Goal: Task Accomplishment & Management: Complete application form

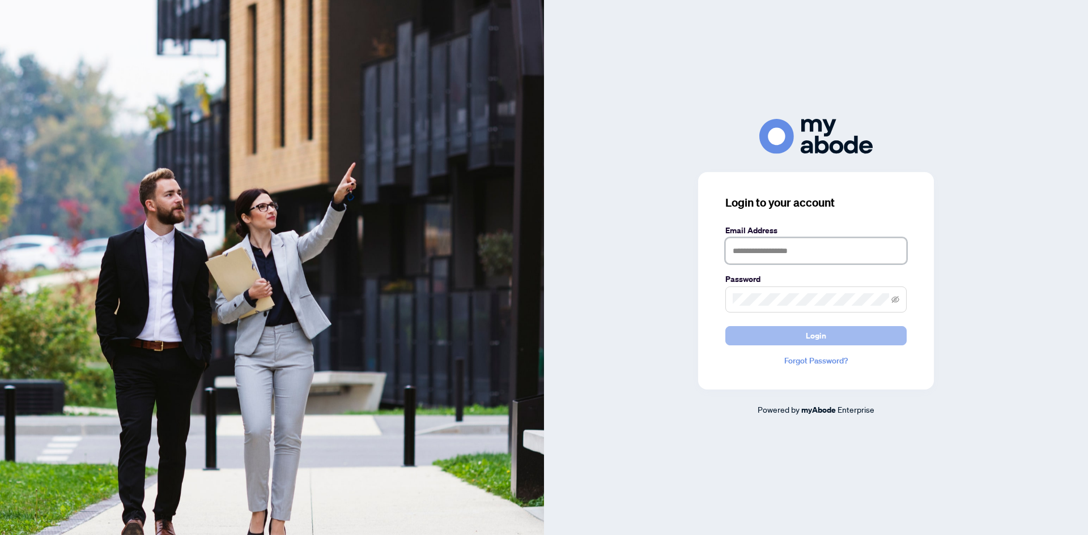
type input "**********"
click at [797, 337] on button "Login" at bounding box center [815, 335] width 181 height 19
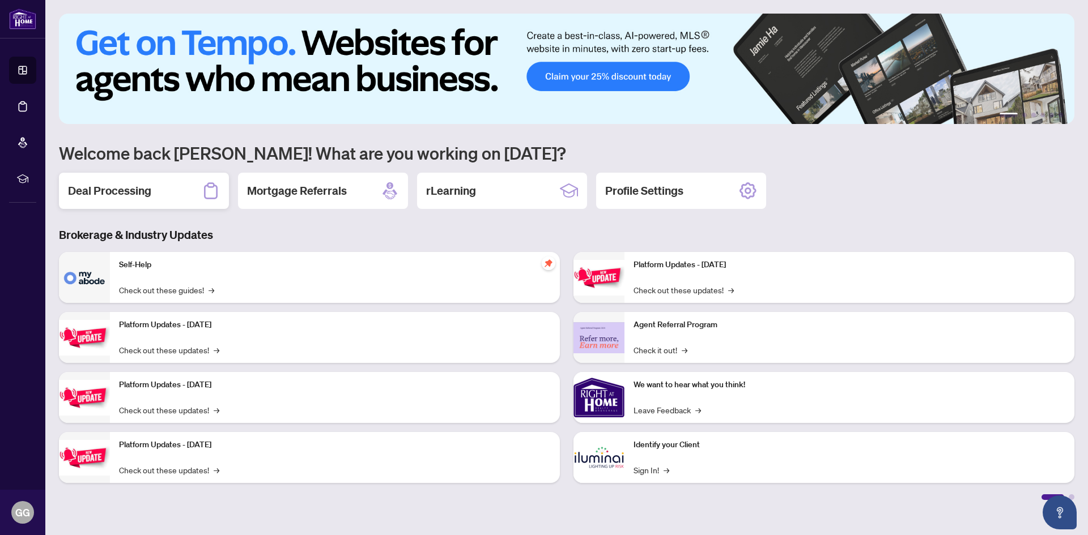
click at [122, 191] on h2 "Deal Processing" at bounding box center [109, 191] width 83 height 16
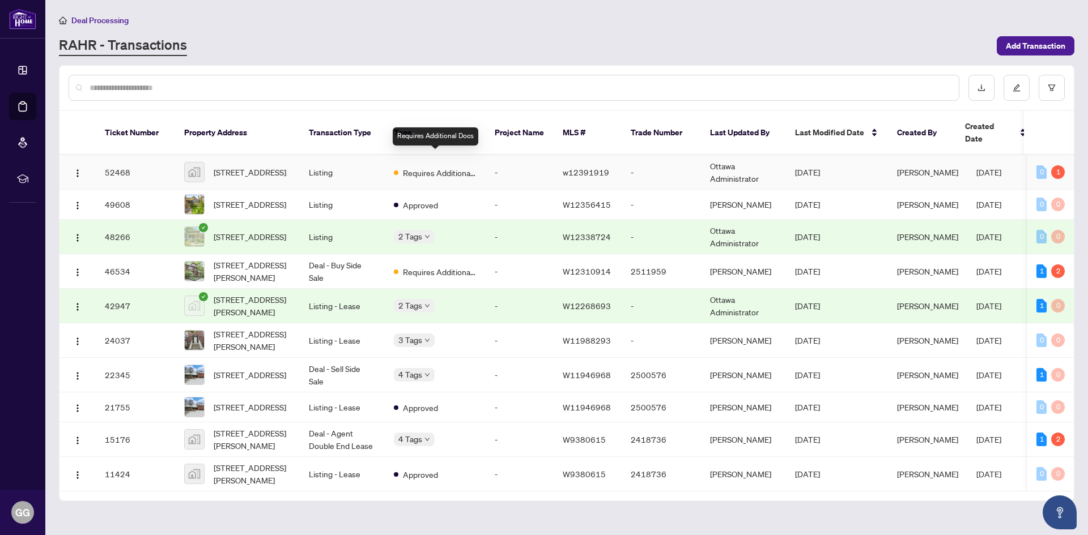
click at [419, 167] on span "Requires Additional Docs" at bounding box center [440, 173] width 74 height 12
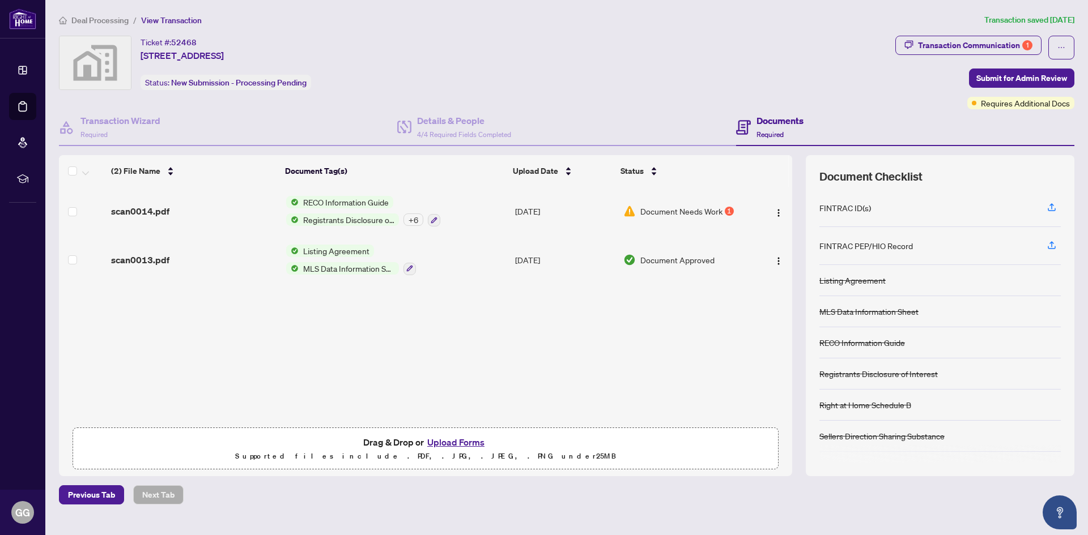
click at [658, 211] on span "Document Needs Work" at bounding box center [681, 211] width 82 height 12
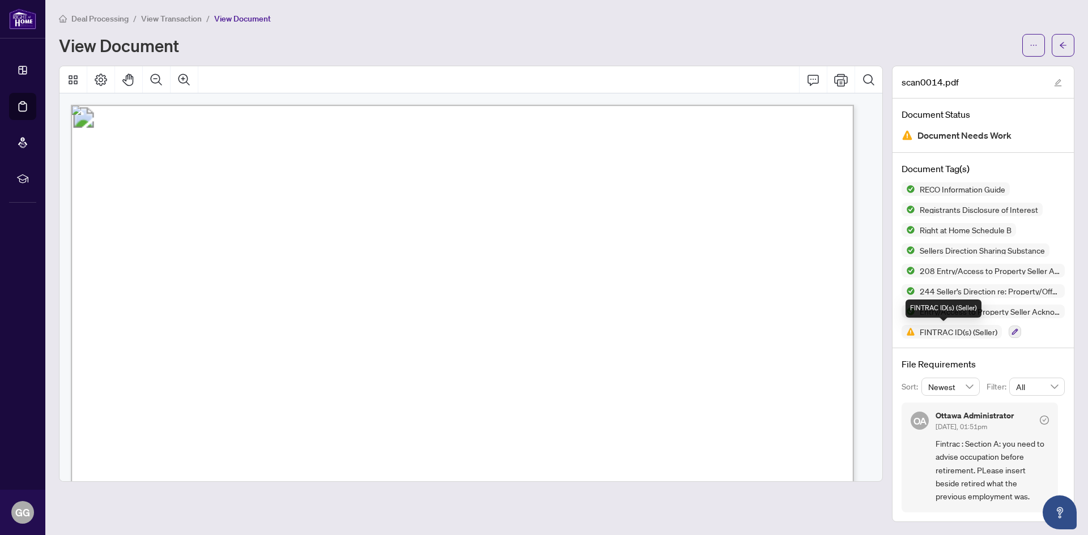
click at [934, 333] on span "FINTRAC ID(s) (Seller)" at bounding box center [958, 332] width 87 height 8
click at [1009, 331] on button "button" at bounding box center [1015, 332] width 12 height 12
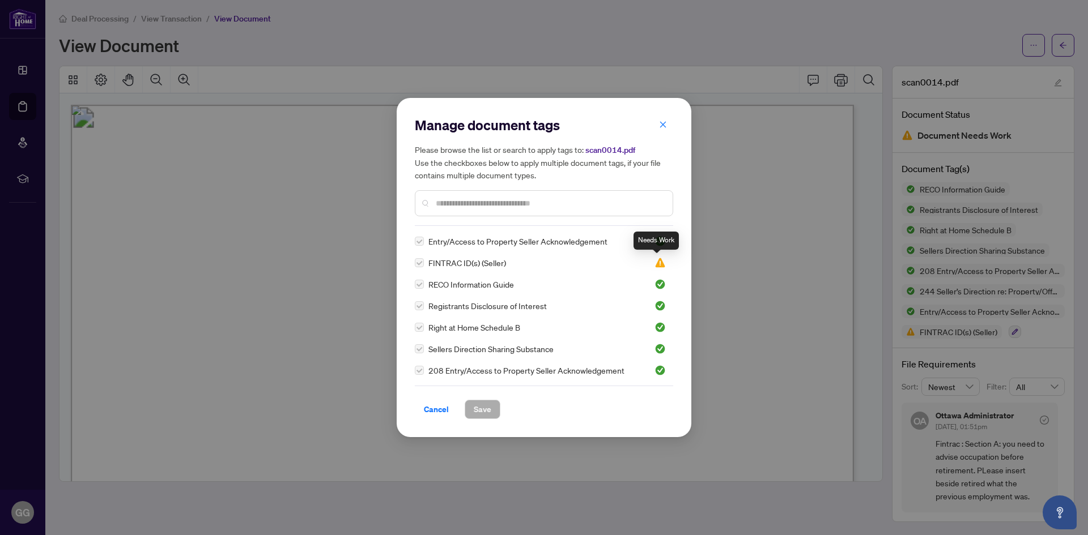
click at [658, 263] on img at bounding box center [659, 262] width 11 height 11
click at [433, 202] on div at bounding box center [544, 203] width 258 height 26
click at [419, 265] on label at bounding box center [419, 263] width 9 height 12
click at [421, 265] on label at bounding box center [419, 263] width 9 height 12
click at [423, 206] on div at bounding box center [544, 203] width 258 height 26
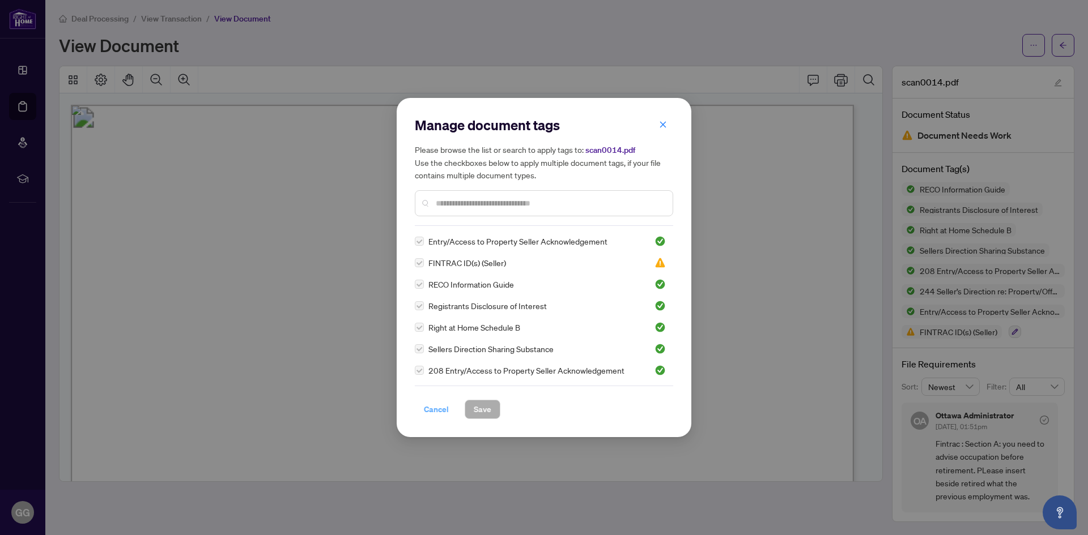
click at [436, 410] on span "Cancel" at bounding box center [436, 410] width 25 height 18
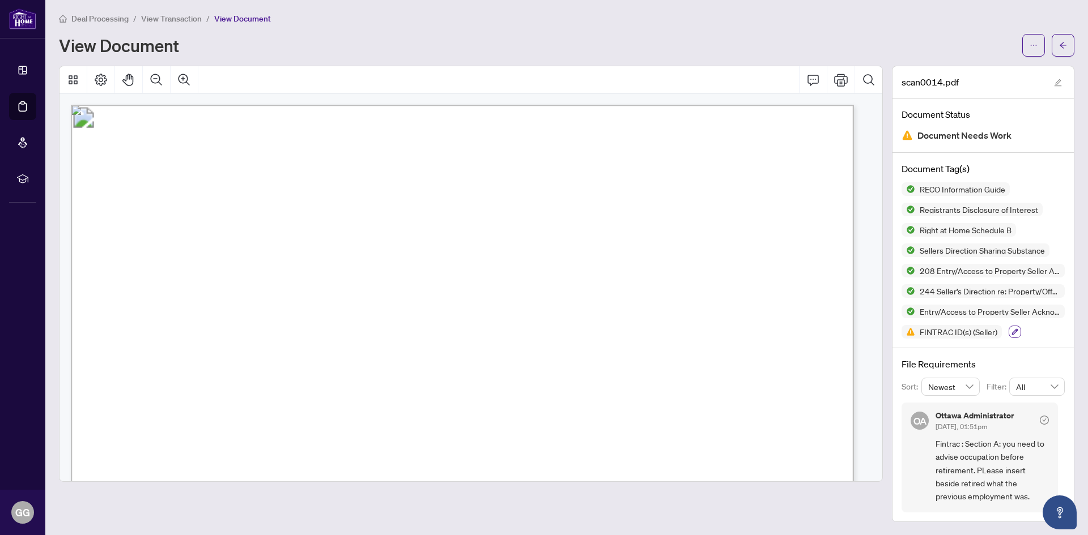
click at [1012, 333] on icon "button" at bounding box center [1015, 332] width 6 height 6
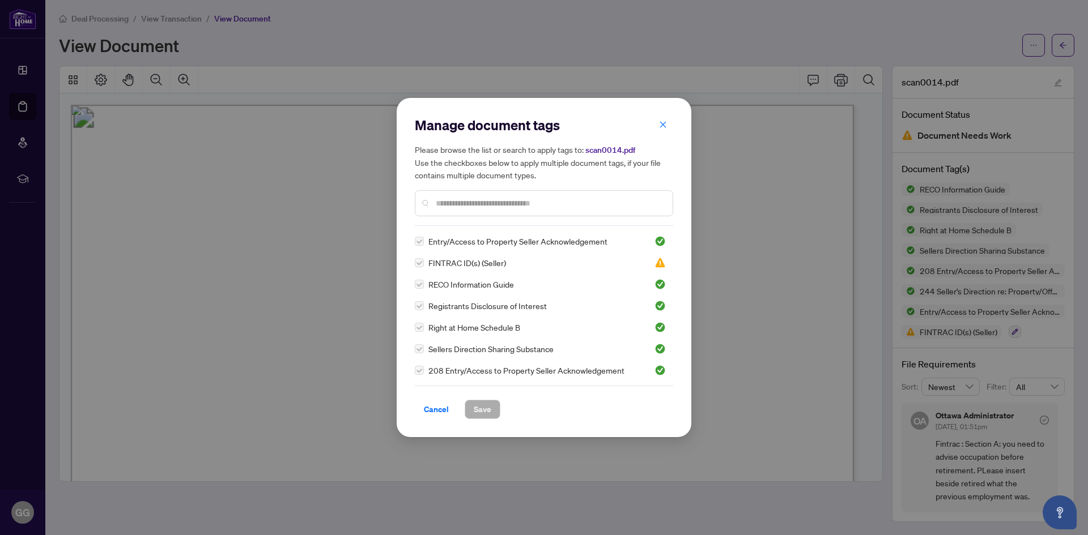
click at [419, 267] on label at bounding box center [419, 263] width 9 height 12
click at [937, 331] on div "Manage document tags Please browse the list or search to apply tags to: scan001…" at bounding box center [544, 267] width 1088 height 535
click at [657, 263] on img at bounding box center [659, 262] width 11 height 11
click at [464, 265] on span "FINTRAC ID(s) (Seller)" at bounding box center [467, 263] width 78 height 12
click at [431, 201] on div at bounding box center [544, 203] width 258 height 26
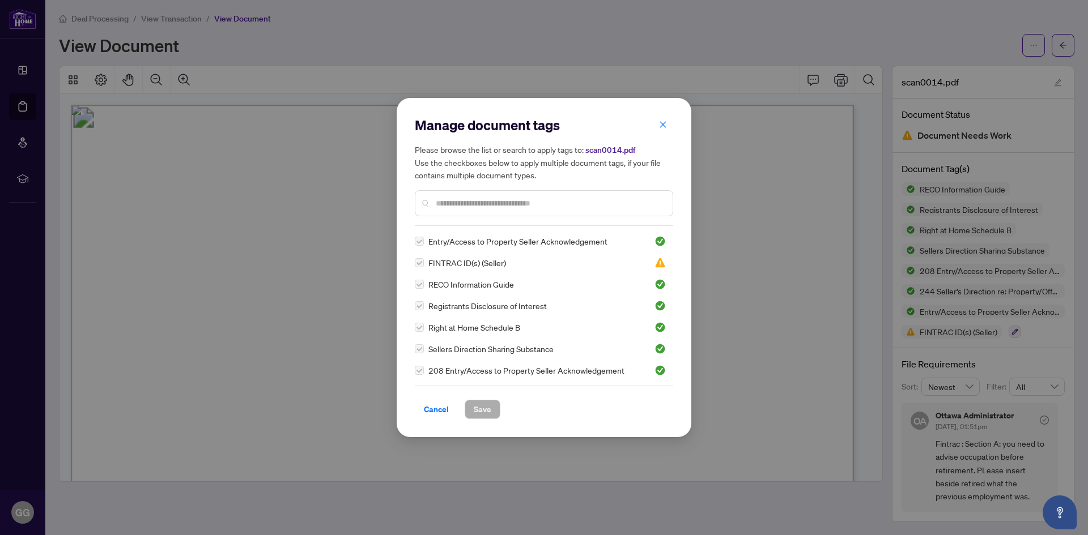
click at [431, 201] on div at bounding box center [544, 203] width 258 height 26
click at [659, 126] on icon "close" at bounding box center [663, 125] width 8 height 8
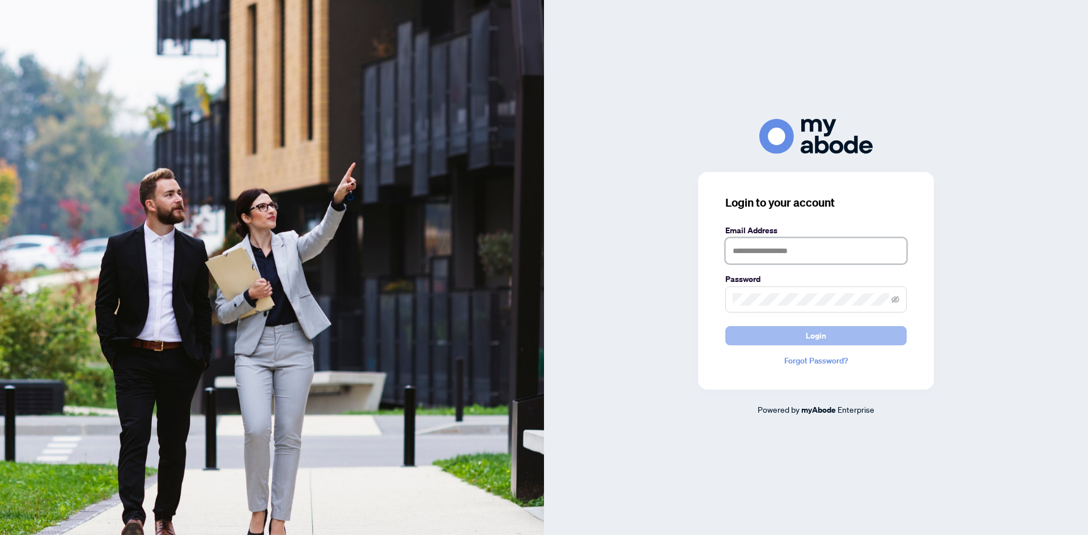
type input "**********"
click at [819, 334] on span "Login" at bounding box center [816, 336] width 20 height 18
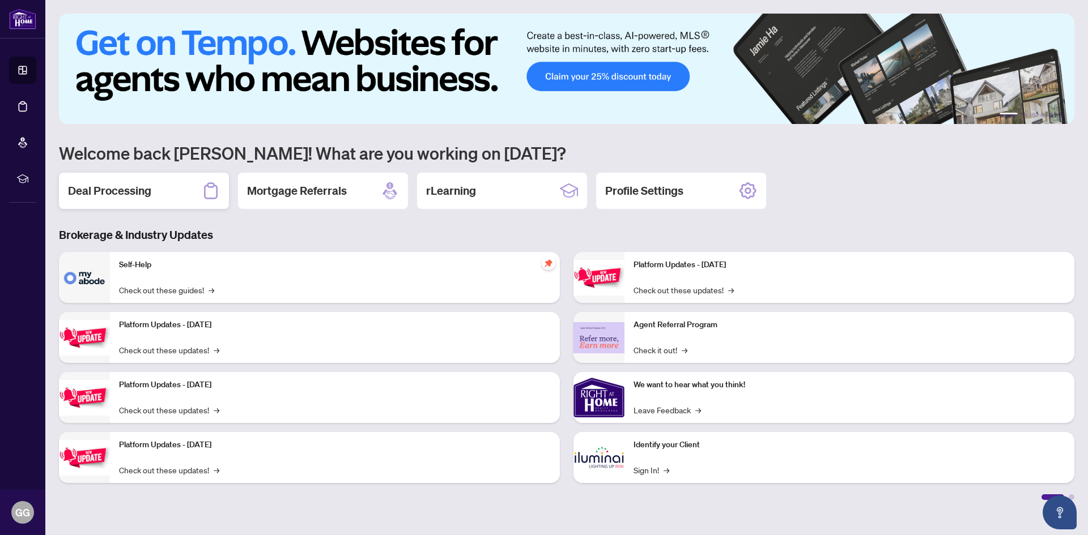
click at [129, 192] on h2 "Deal Processing" at bounding box center [109, 191] width 83 height 16
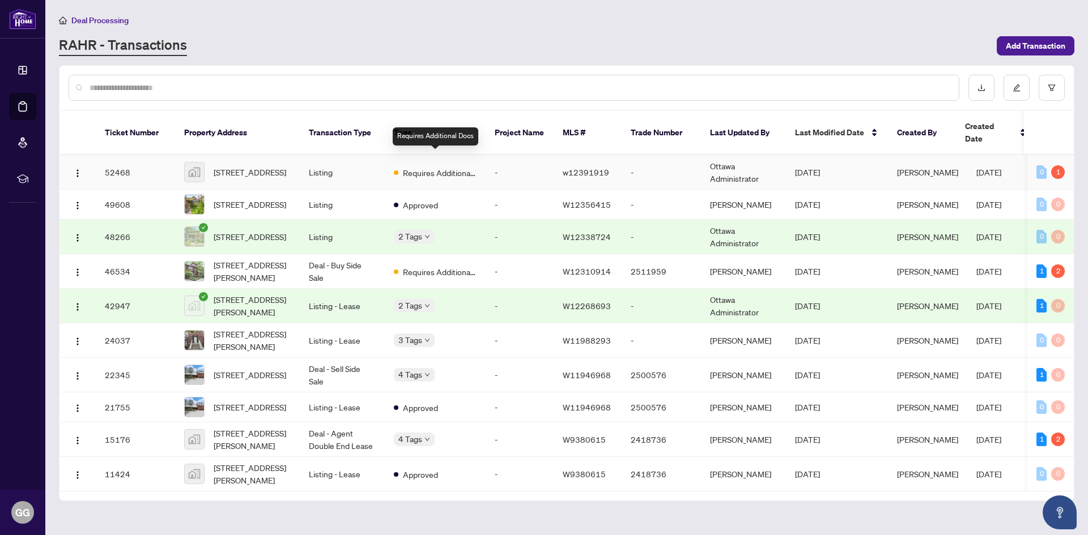
click at [439, 167] on span "Requires Additional Docs" at bounding box center [440, 173] width 74 height 12
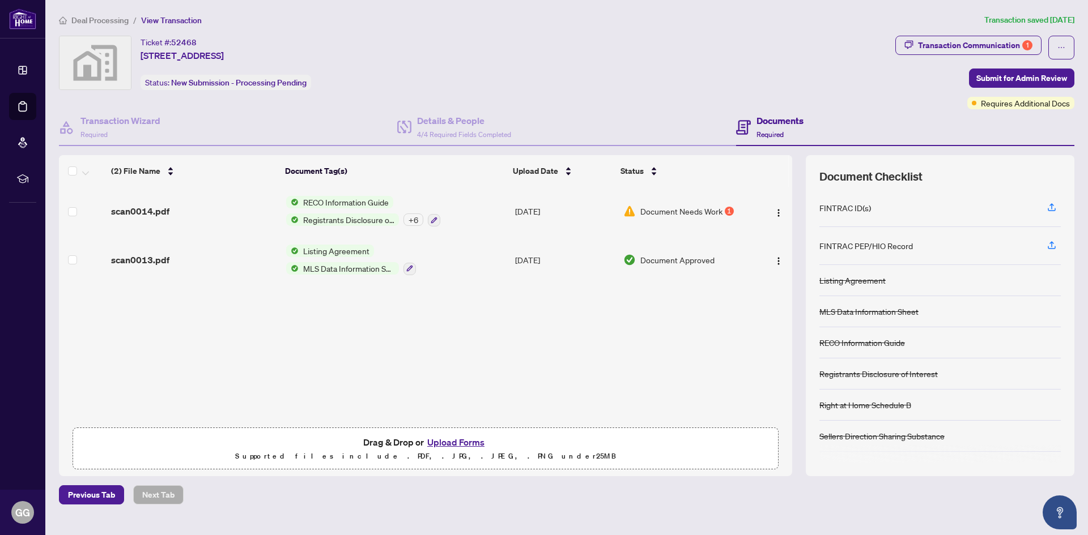
click at [843, 209] on div "FINTRAC ID(s)" at bounding box center [845, 208] width 52 height 12
click at [1054, 207] on icon "button" at bounding box center [1052, 207] width 10 height 10
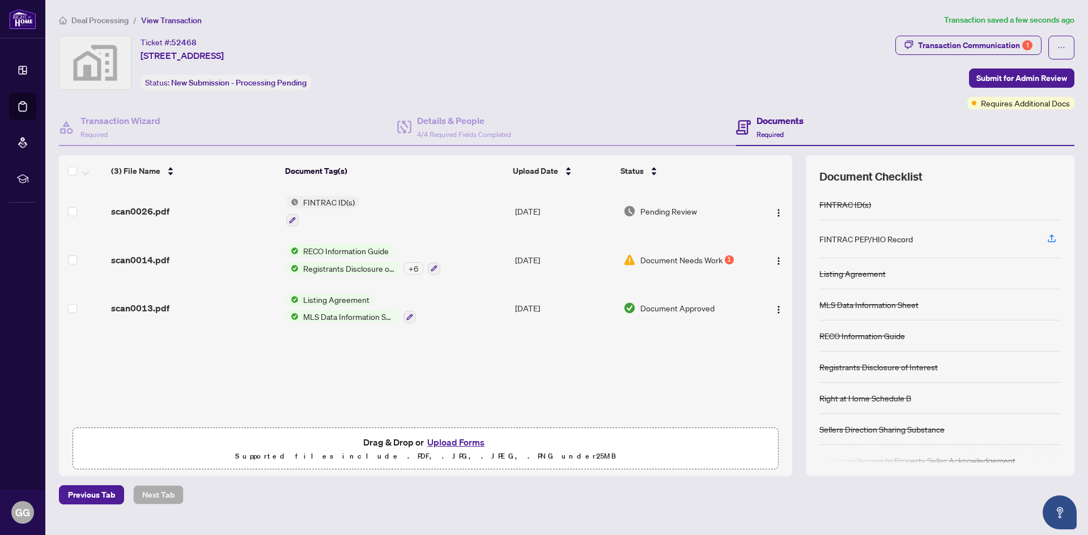
click at [453, 443] on button "Upload Forms" at bounding box center [456, 442] width 64 height 15
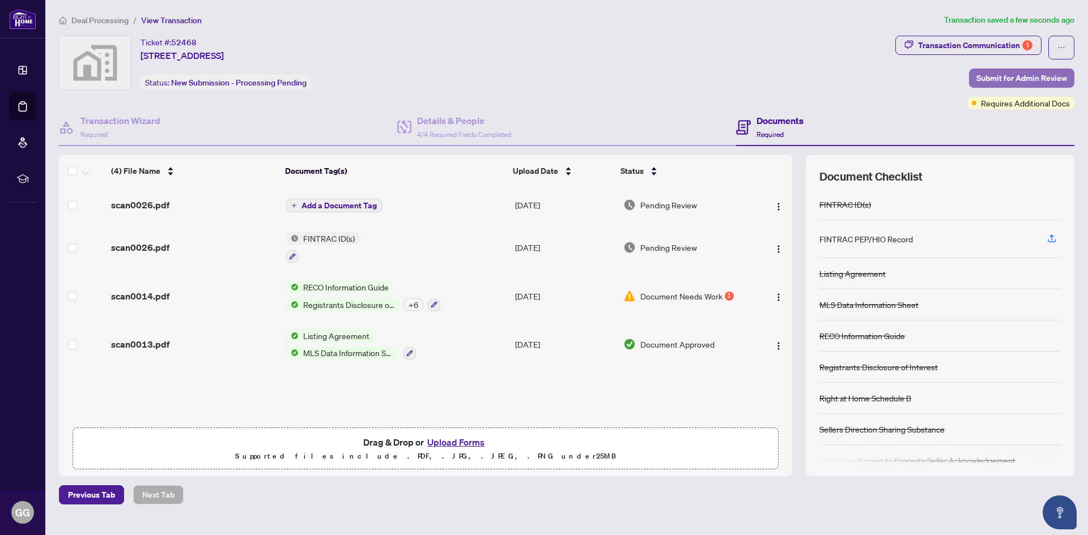
click at [1008, 76] on span "Submit for Admin Review" at bounding box center [1021, 78] width 91 height 18
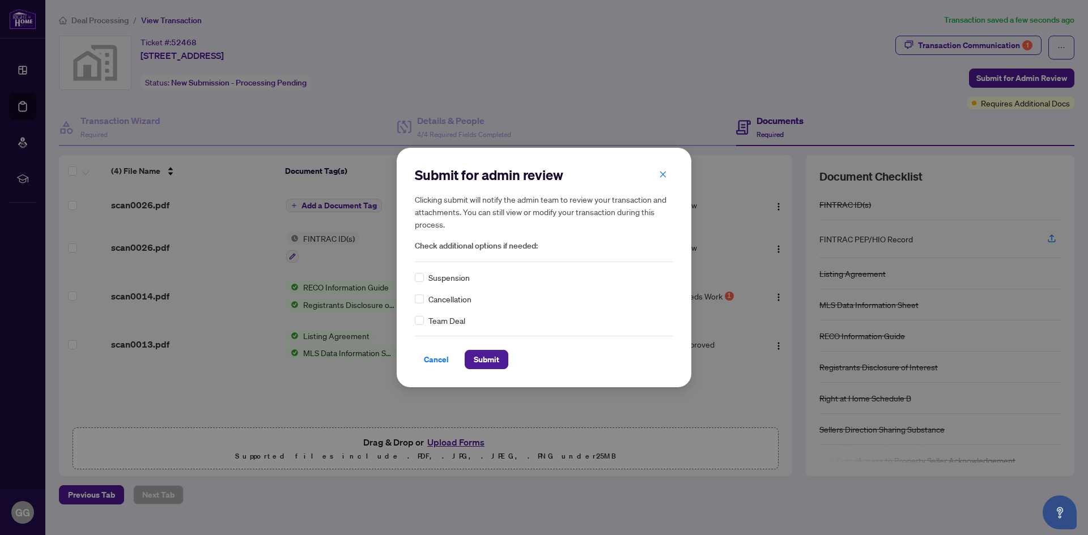
click at [425, 252] on span "Check additional options if needed:" at bounding box center [544, 246] width 258 height 13
click at [444, 253] on div "Submit for admin review Clicking submit will notify the admin team to review yo…" at bounding box center [544, 214] width 258 height 96
click at [483, 358] on span "Submit" at bounding box center [486, 360] width 25 height 18
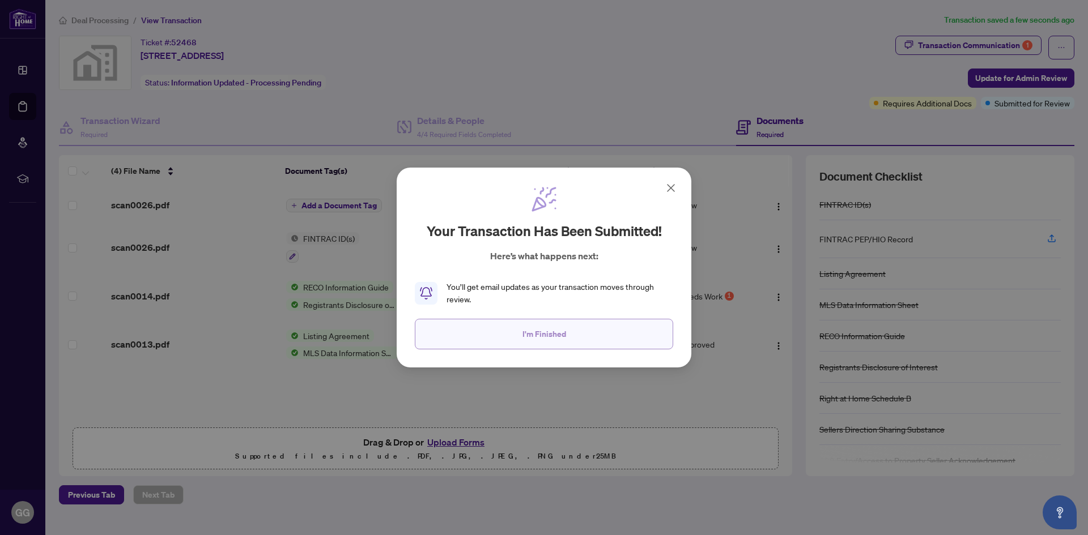
click at [538, 334] on span "I'm Finished" at bounding box center [544, 334] width 44 height 18
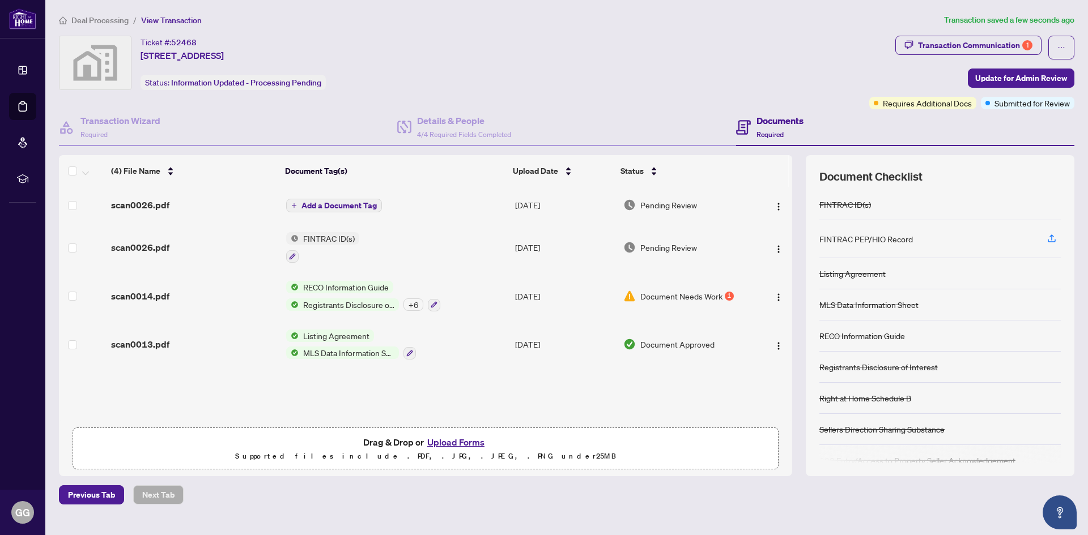
click at [645, 295] on span "Document Needs Work" at bounding box center [681, 296] width 82 height 12
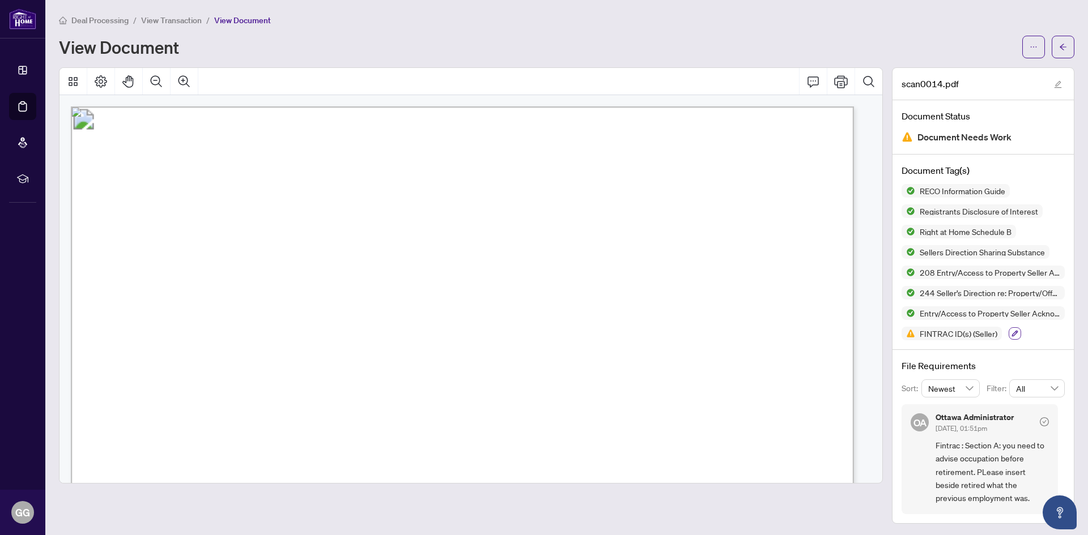
click at [1011, 331] on icon "button" at bounding box center [1014, 333] width 7 height 7
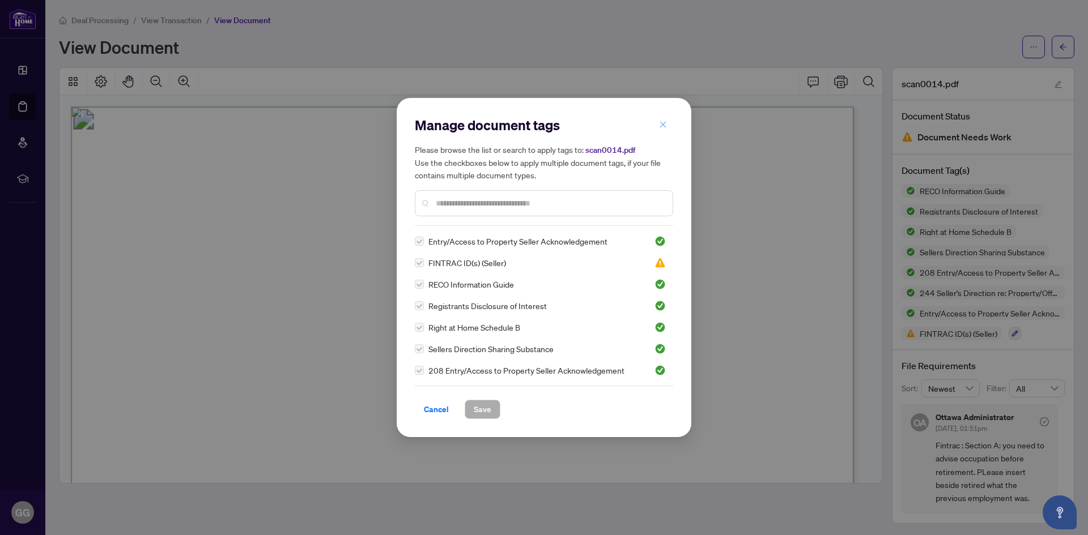
click at [662, 123] on icon "close" at bounding box center [663, 125] width 8 height 8
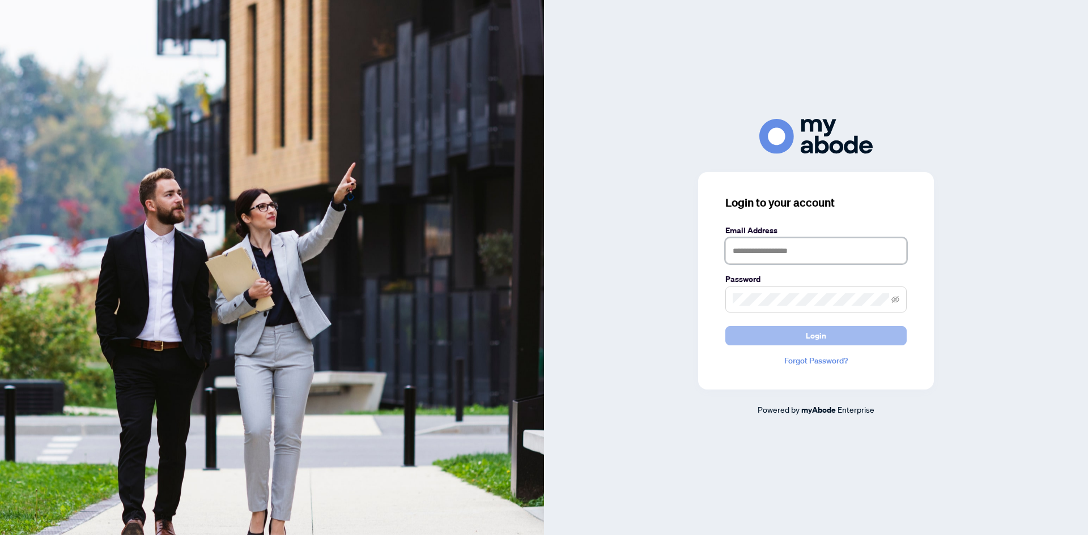
type input "**********"
click at [806, 335] on span "Login" at bounding box center [816, 336] width 20 height 18
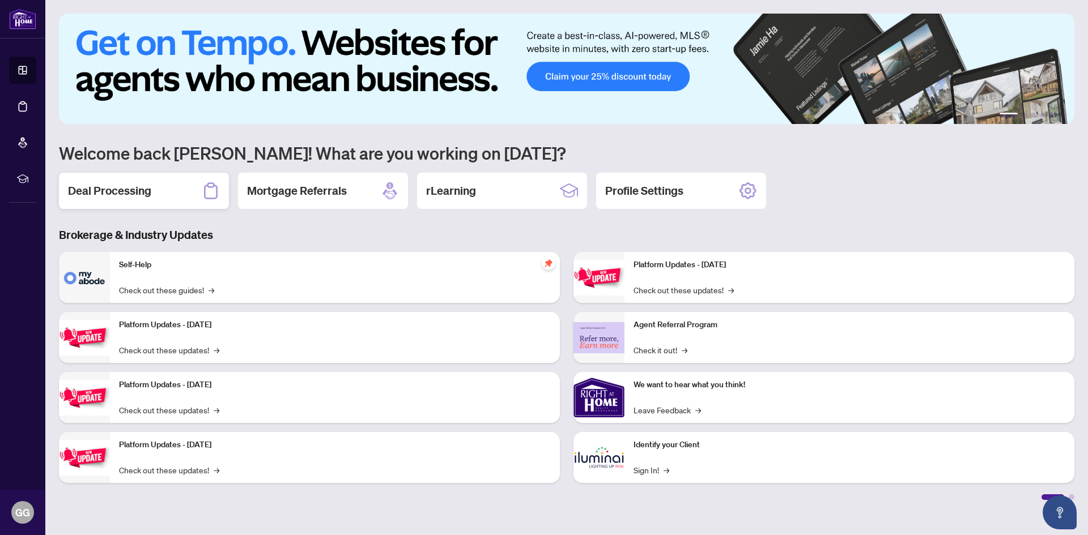
click at [157, 197] on div "Deal Processing" at bounding box center [144, 191] width 170 height 36
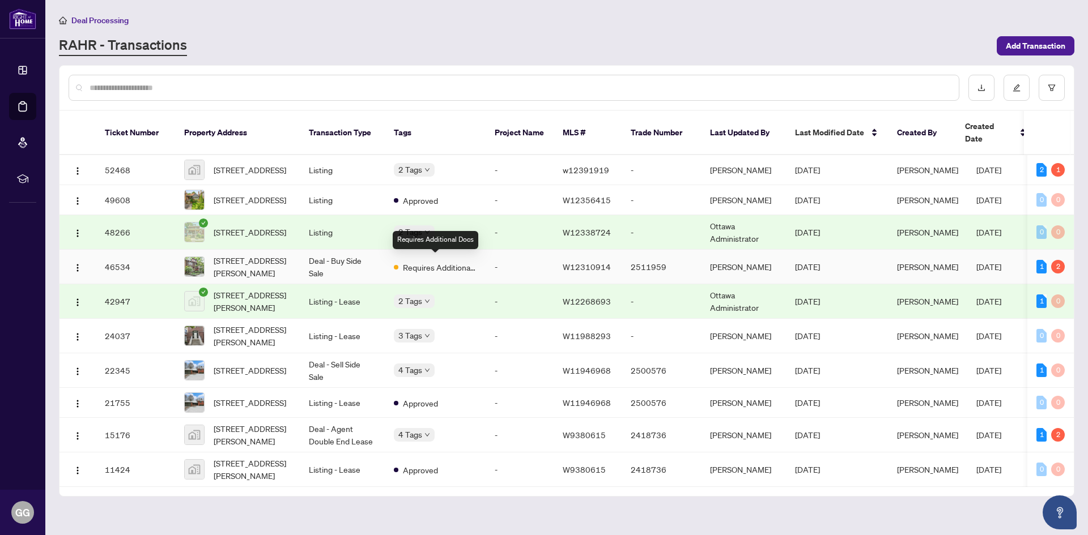
click at [431, 262] on span "Requires Additional Docs" at bounding box center [440, 267] width 74 height 12
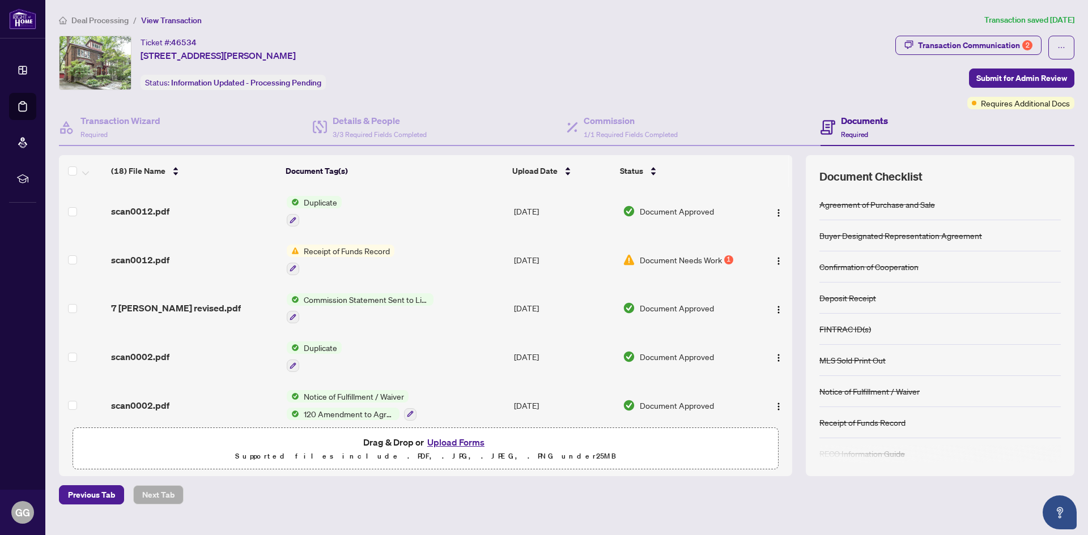
click at [324, 251] on span "Receipt of Funds Record" at bounding box center [346, 251] width 95 height 12
click at [666, 258] on span "Document Needs Work" at bounding box center [681, 260] width 82 height 12
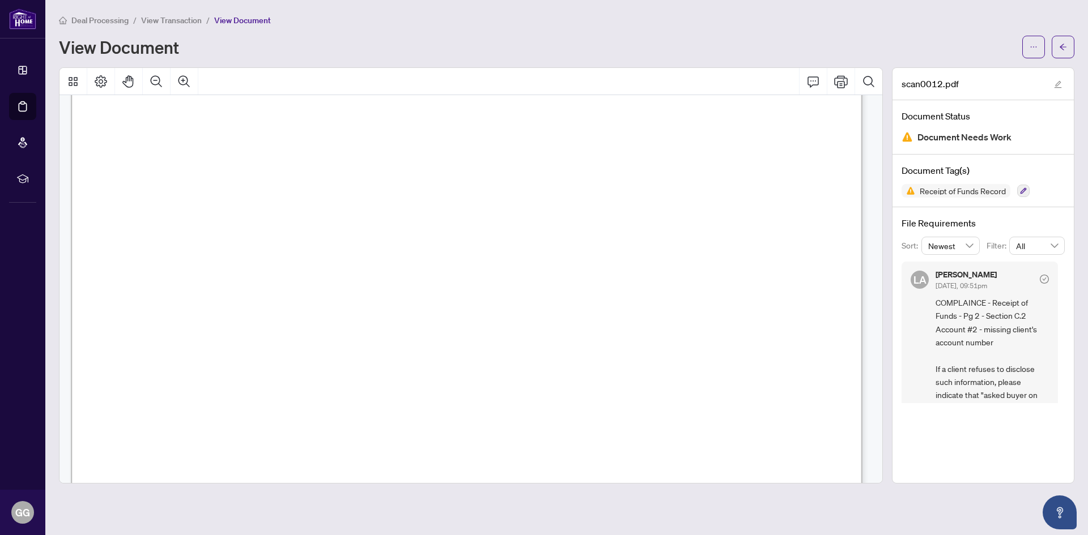
scroll to position [113, 0]
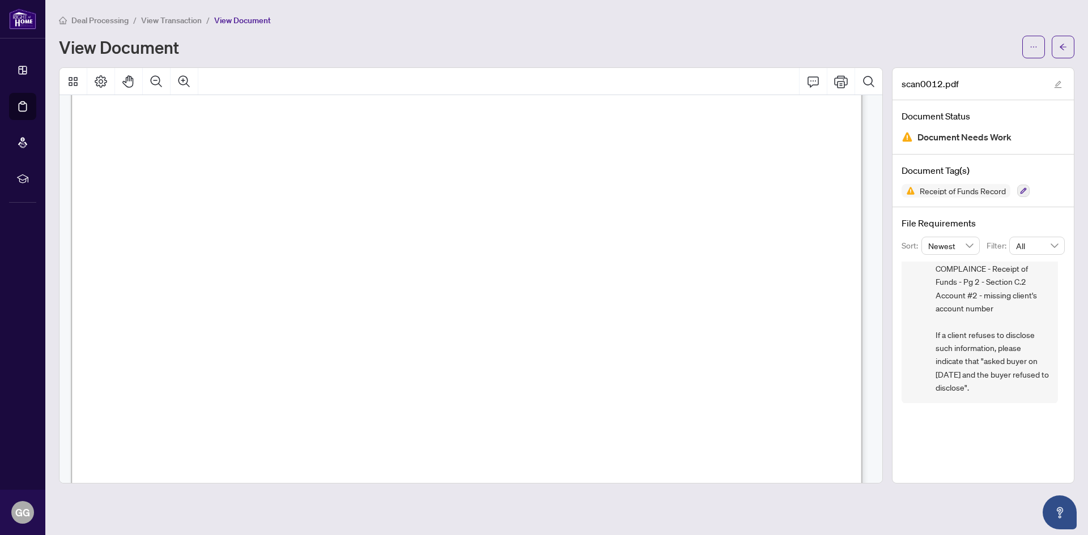
scroll to position [0, 0]
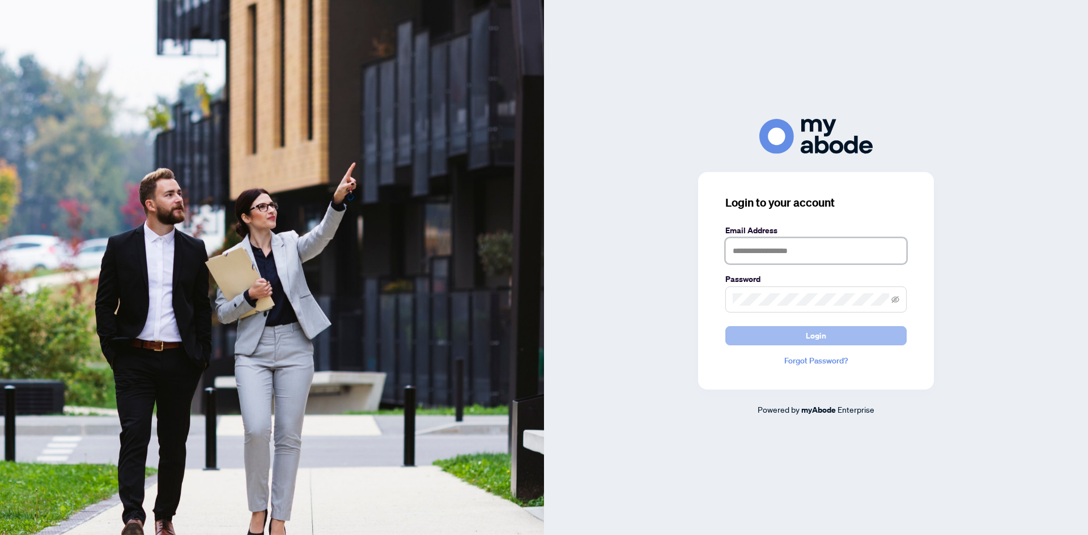
type input "**********"
click at [782, 335] on button "Login" at bounding box center [815, 335] width 181 height 19
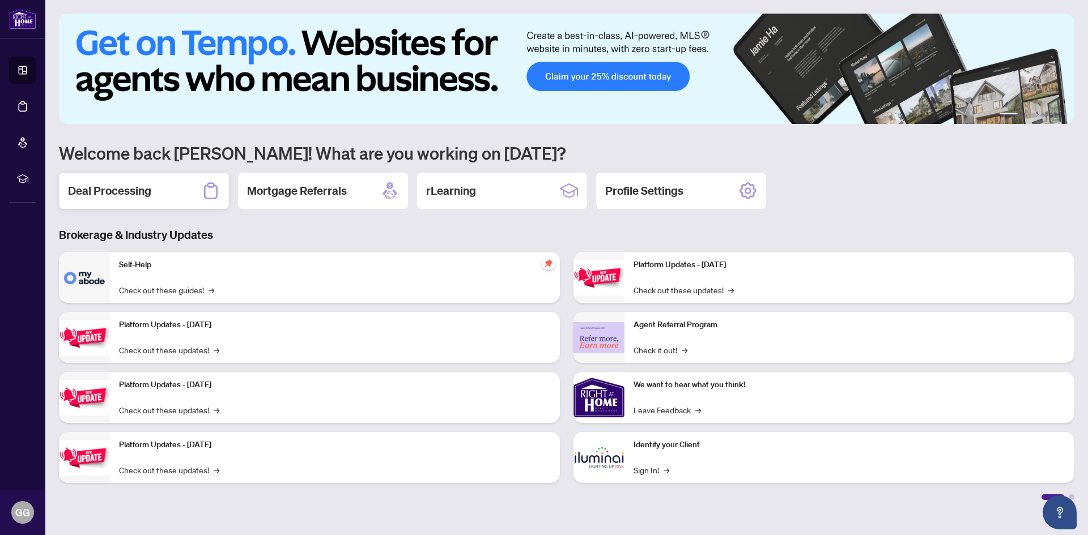
click at [144, 190] on h2 "Deal Processing" at bounding box center [109, 191] width 83 height 16
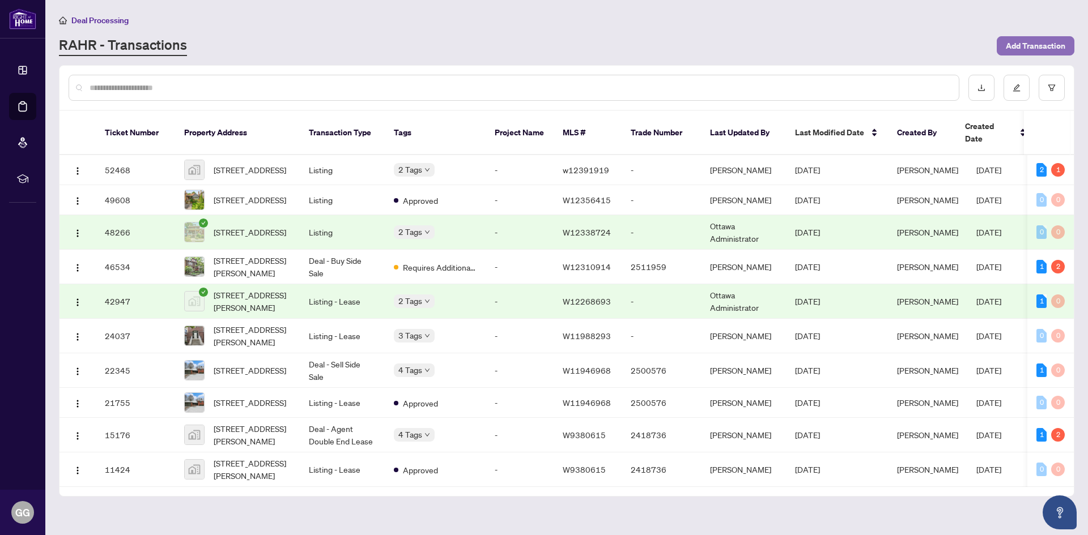
click at [1024, 44] on span "Add Transaction" at bounding box center [1035, 46] width 59 height 18
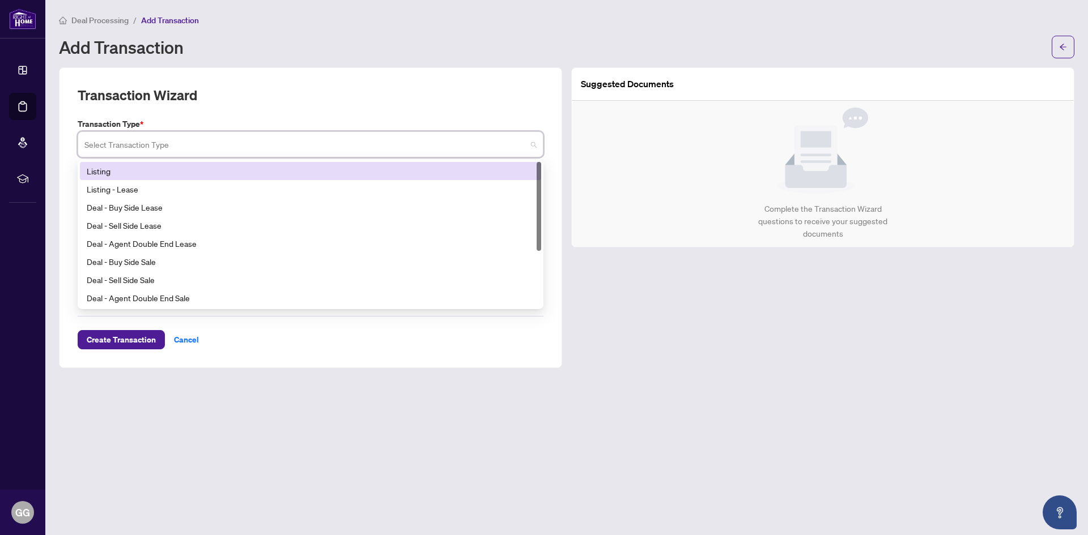
click at [184, 145] on input "search" at bounding box center [305, 146] width 442 height 25
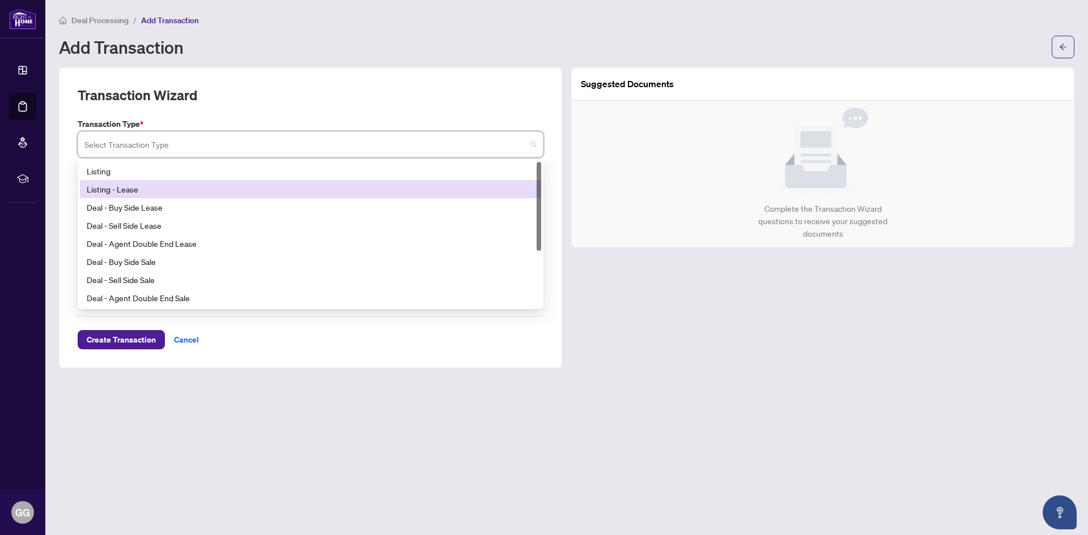
click at [131, 188] on div "Listing - Lease" at bounding box center [311, 189] width 448 height 12
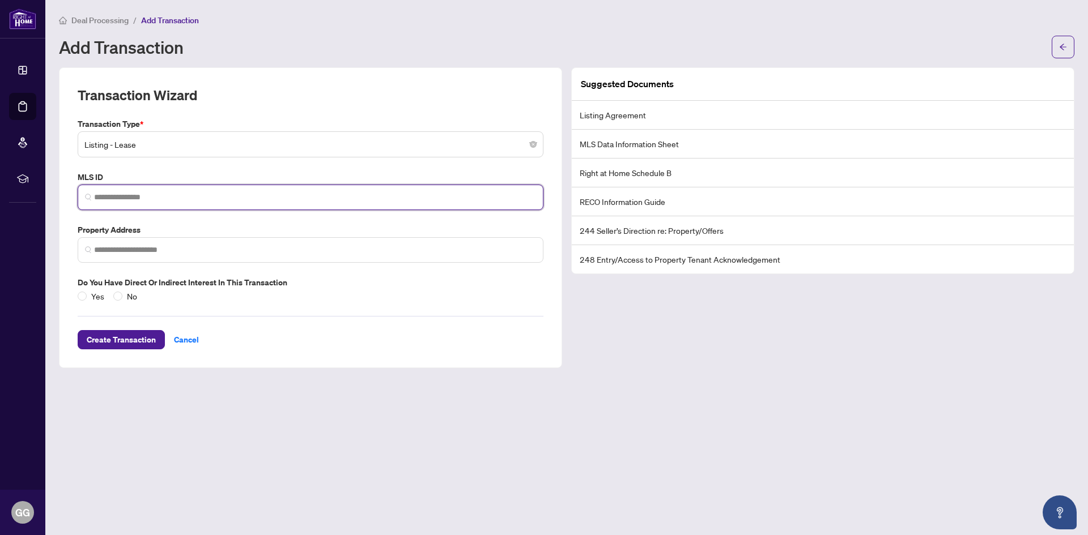
click at [104, 196] on input "search" at bounding box center [315, 198] width 442 height 12
type input "*"
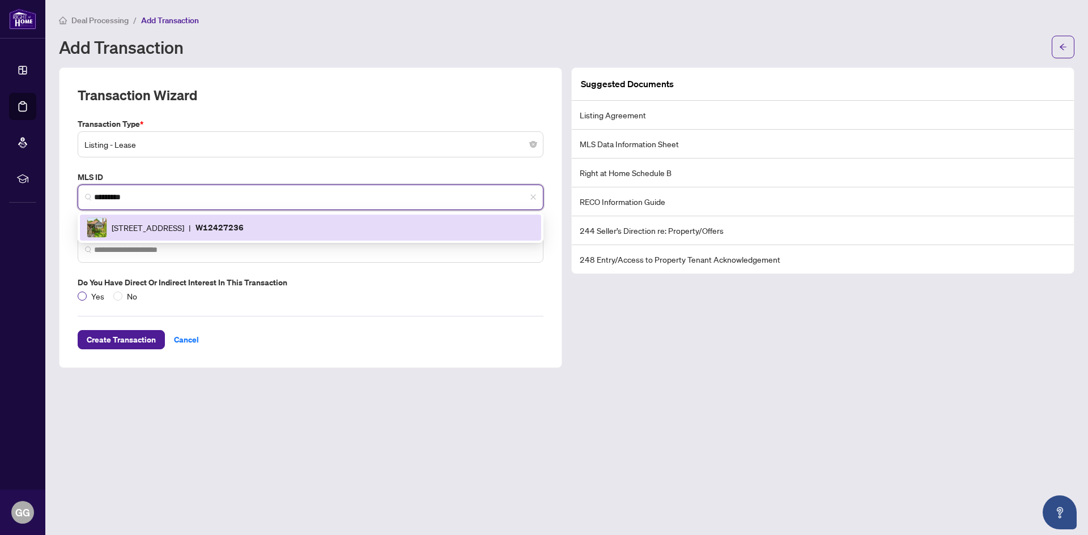
type input "*********"
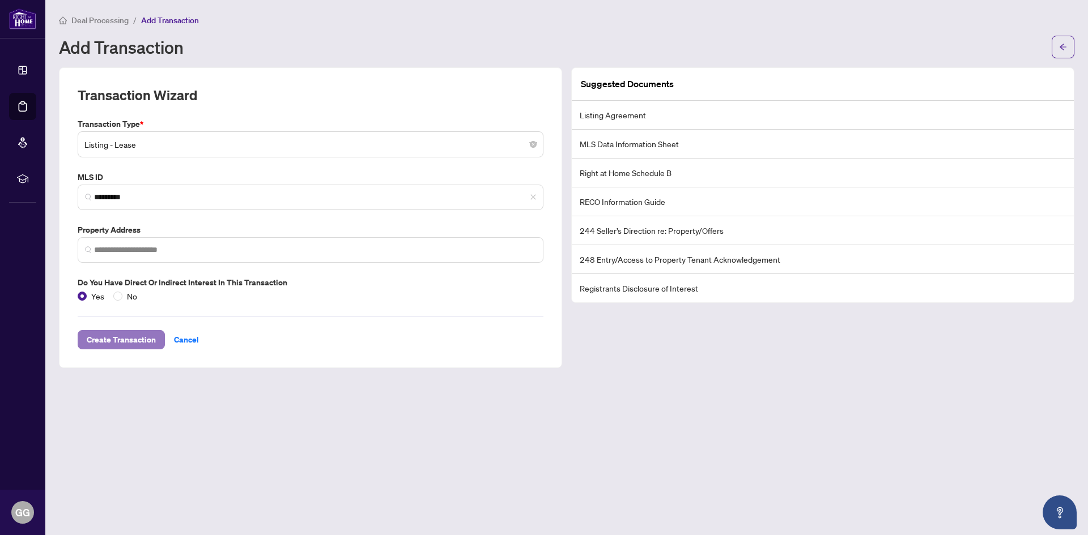
click at [146, 338] on span "Create Transaction" at bounding box center [121, 340] width 69 height 18
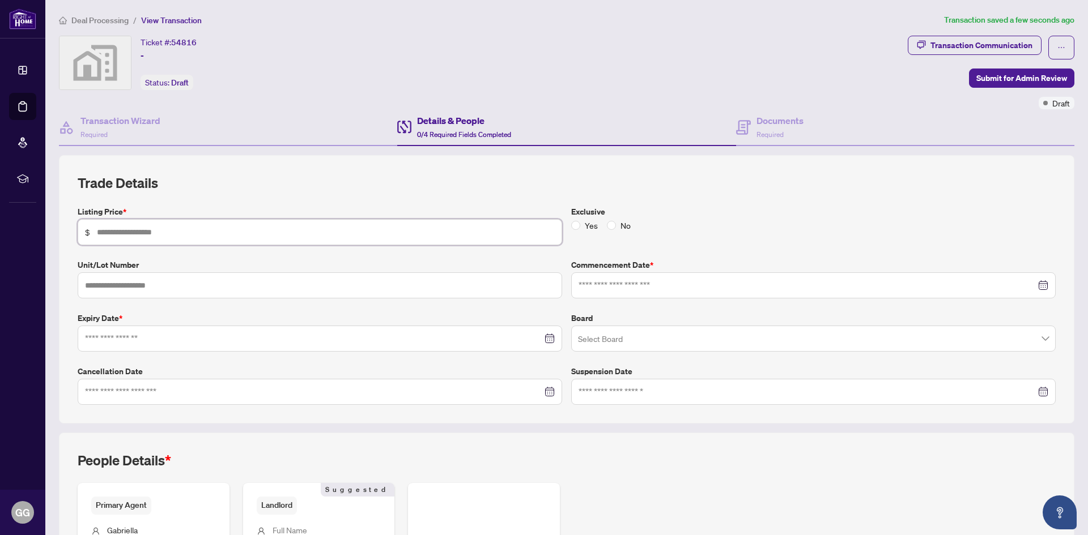
click at [168, 231] on input "text" at bounding box center [326, 232] width 458 height 12
type input "********"
click at [93, 283] on input "text" at bounding box center [320, 286] width 484 height 26
type input "**********"
click at [764, 287] on input at bounding box center [807, 285] width 457 height 12
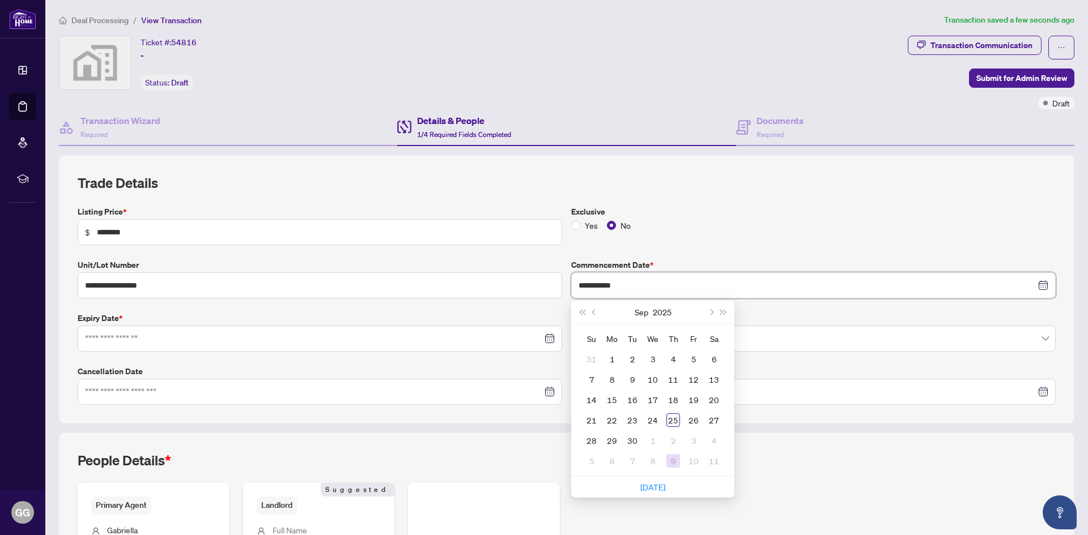
type input "**********"
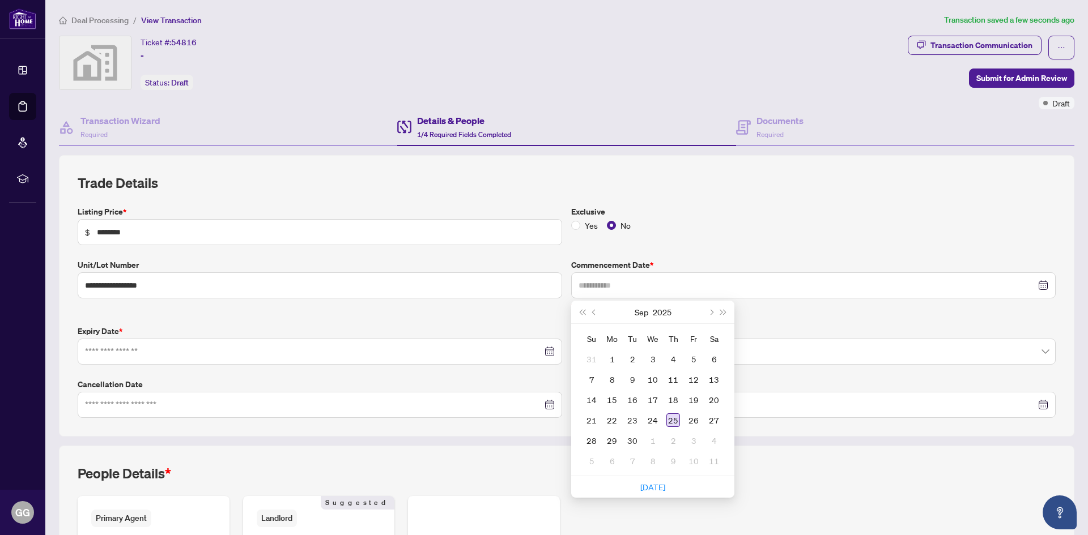
click at [669, 418] on div "25" at bounding box center [673, 421] width 14 height 14
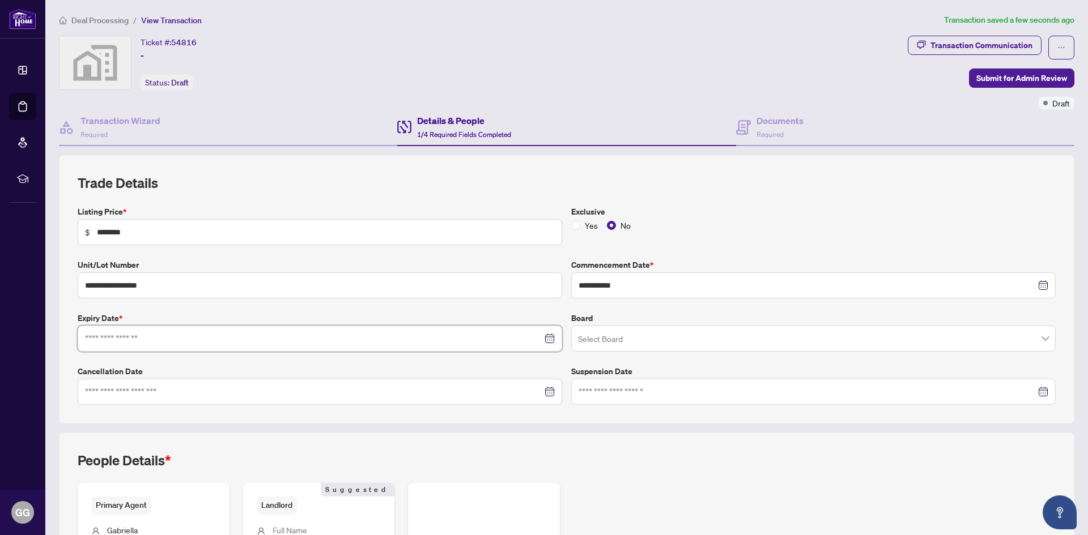
click at [151, 342] on input at bounding box center [313, 339] width 457 height 12
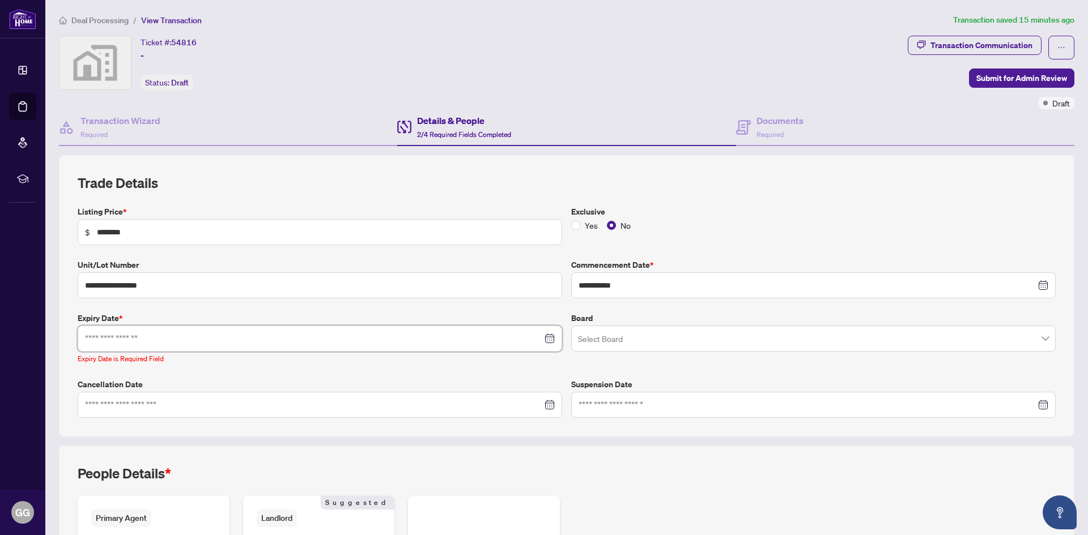
click at [148, 338] on input at bounding box center [313, 339] width 457 height 12
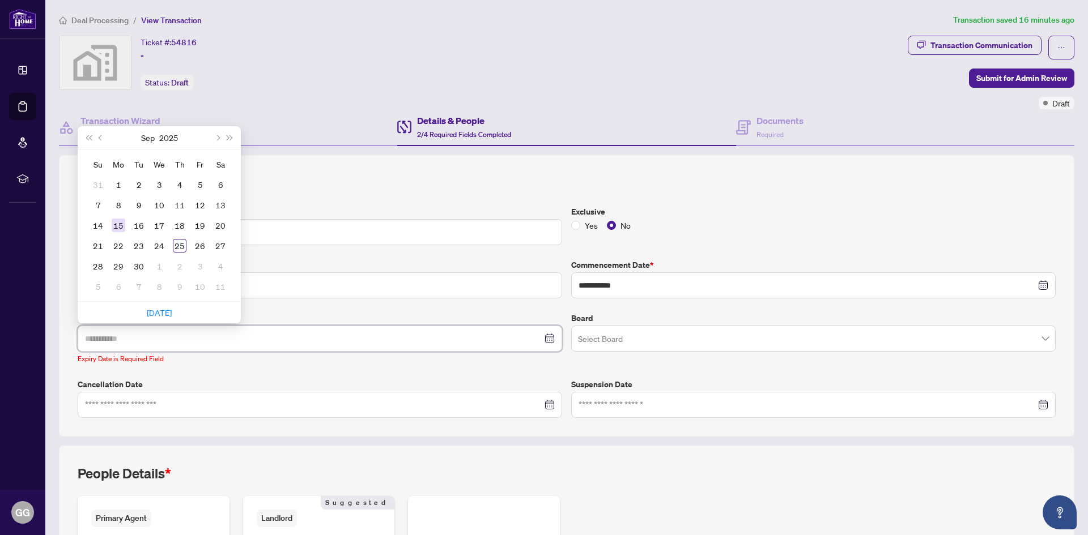
type input "**********"
click at [219, 139] on button "Next month (PageDown)" at bounding box center [217, 137] width 12 height 23
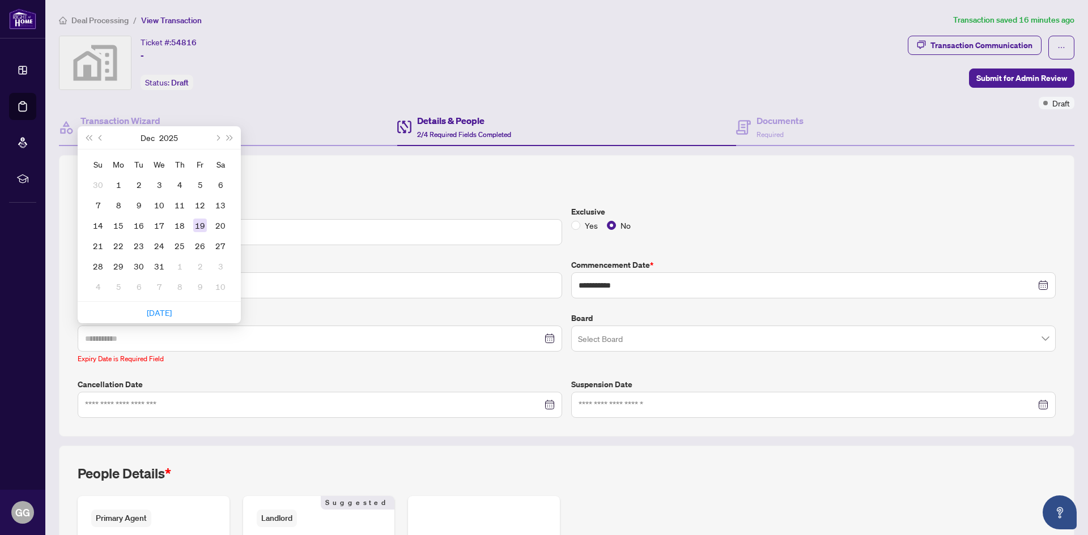
type input "**********"
click at [203, 222] on div "19" at bounding box center [200, 226] width 14 height 14
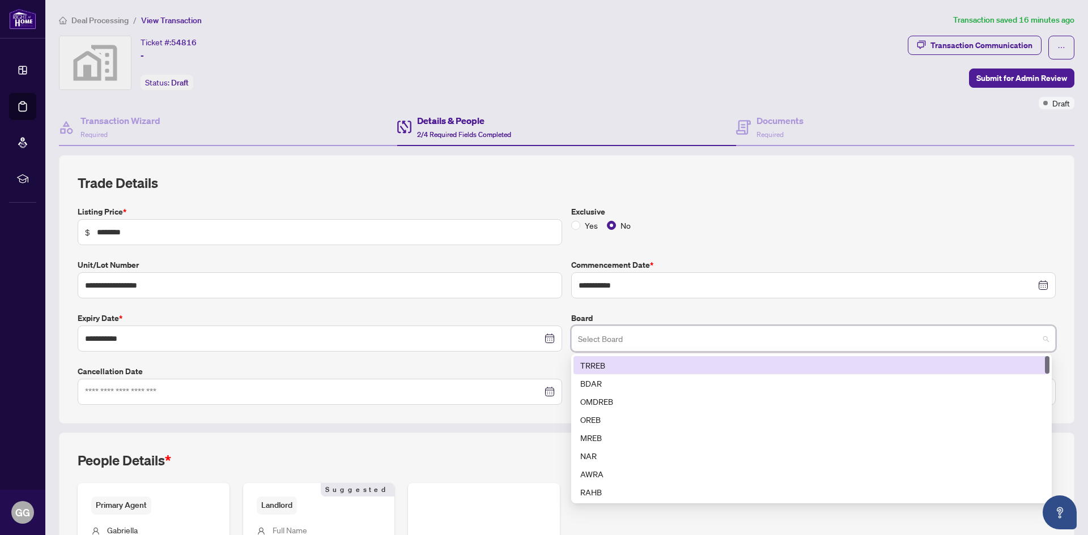
click at [607, 340] on input "search" at bounding box center [808, 340] width 461 height 25
click at [582, 365] on div "TRREB" at bounding box center [811, 365] width 462 height 12
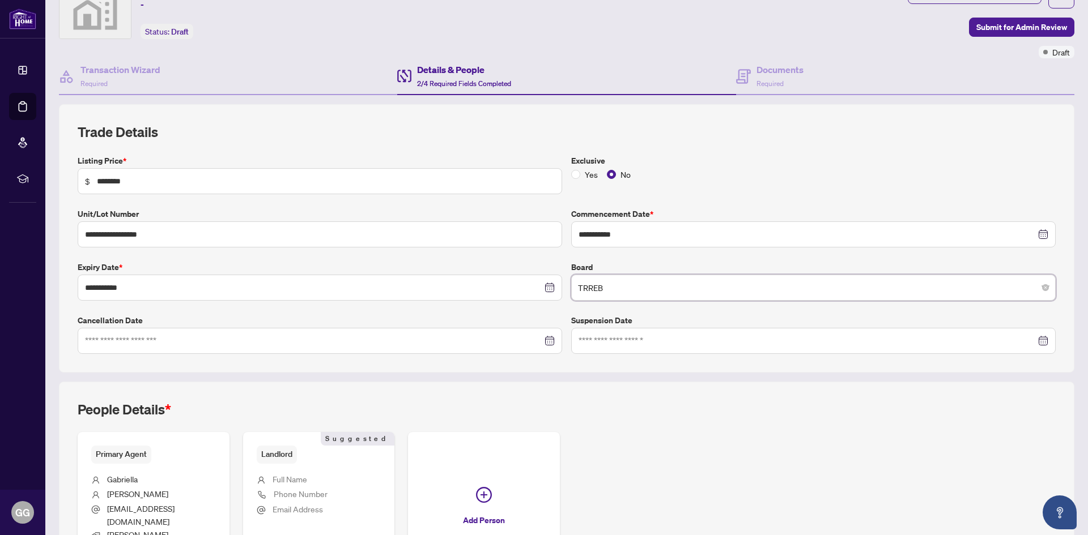
scroll to position [113, 0]
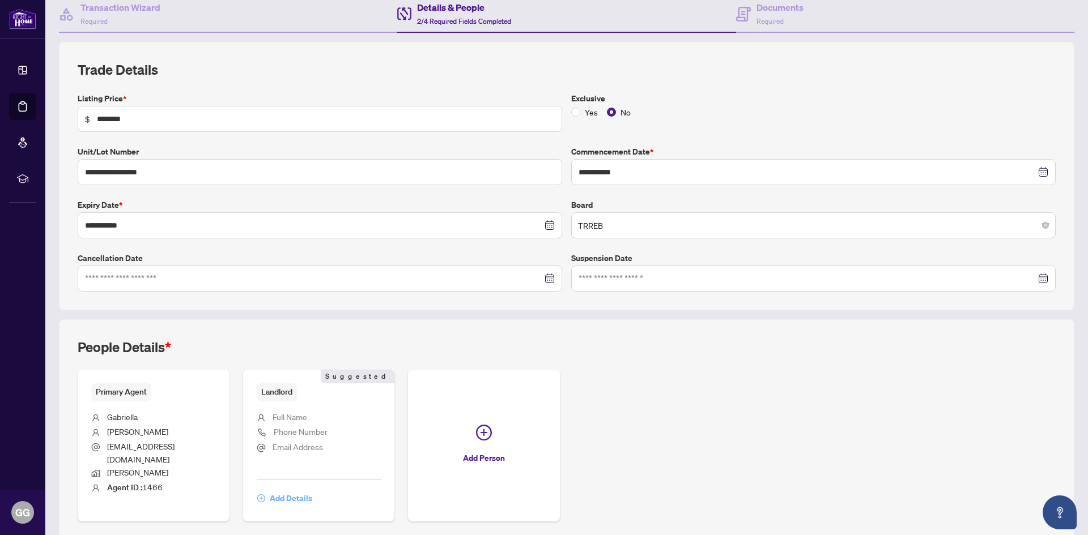
click at [277, 490] on span "Add Details" at bounding box center [291, 499] width 42 height 18
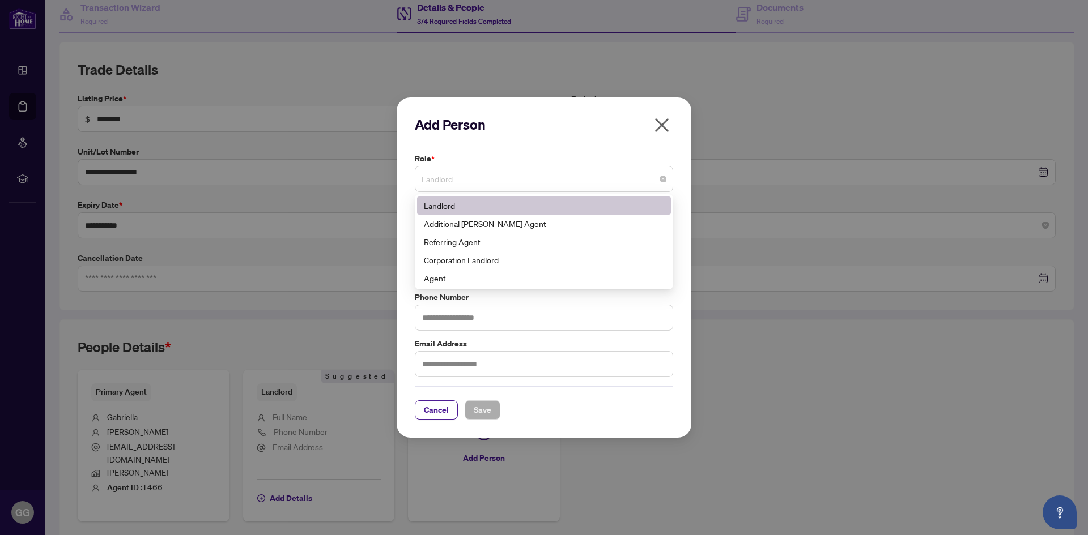
click at [464, 180] on span "Landlord" at bounding box center [544, 179] width 245 height 22
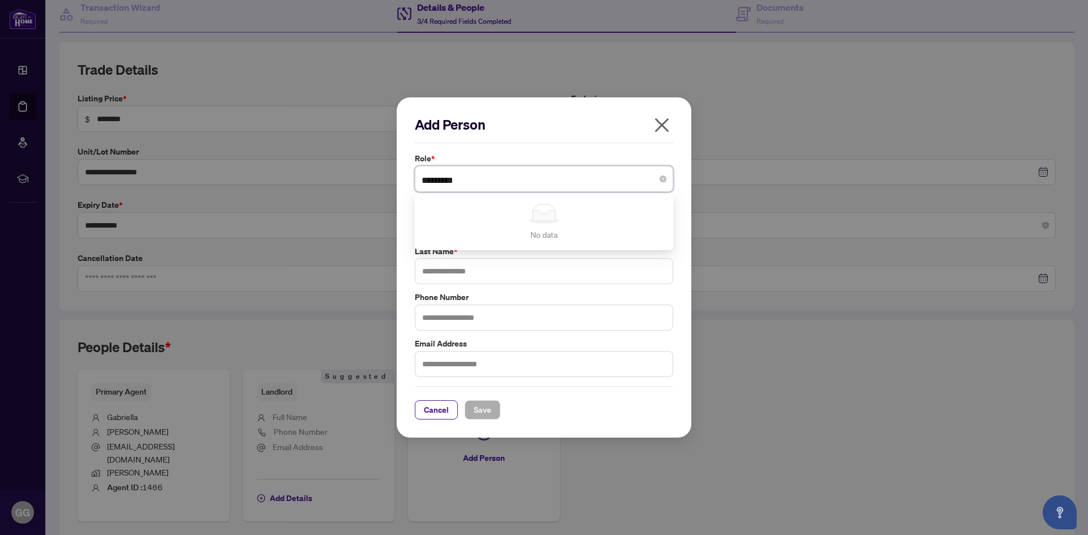
type input "**********"
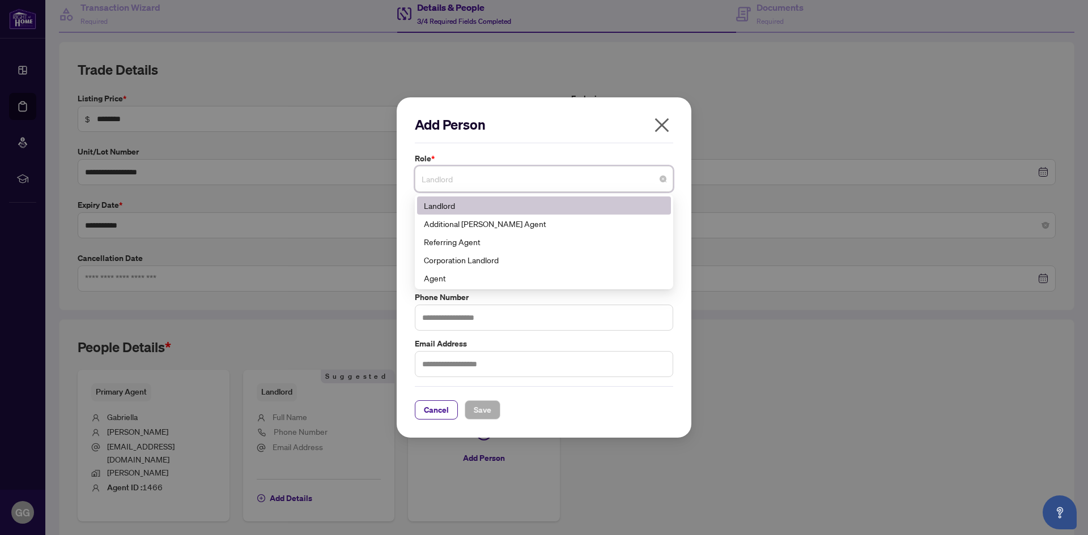
click at [465, 180] on span "Landlord" at bounding box center [544, 179] width 245 height 22
click at [446, 206] on div "Landlord" at bounding box center [544, 205] width 240 height 12
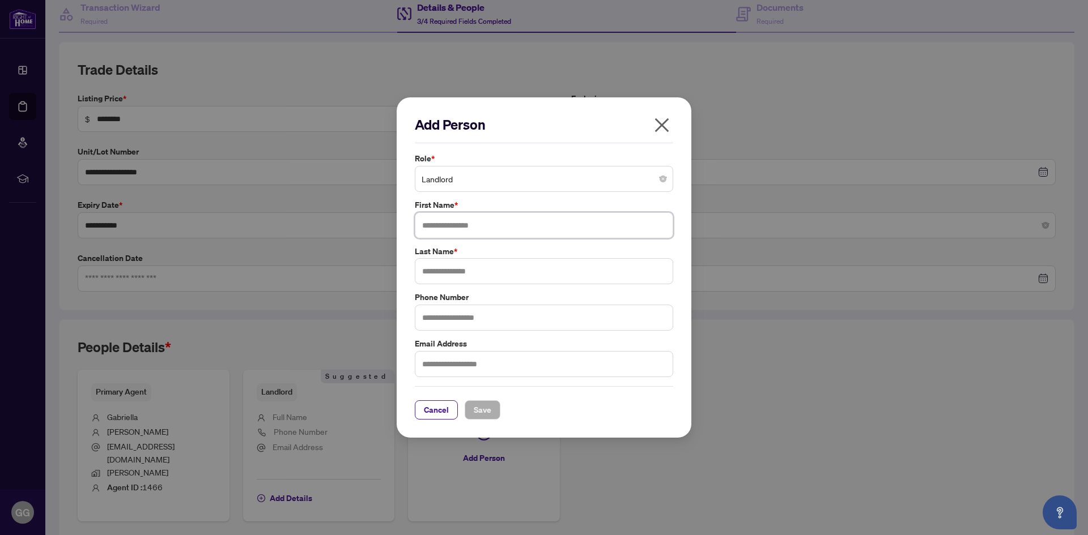
click at [449, 220] on input "text" at bounding box center [544, 225] width 258 height 26
type input "**********"
type input "********"
click at [458, 215] on input "**********" at bounding box center [544, 225] width 258 height 26
type input "**********"
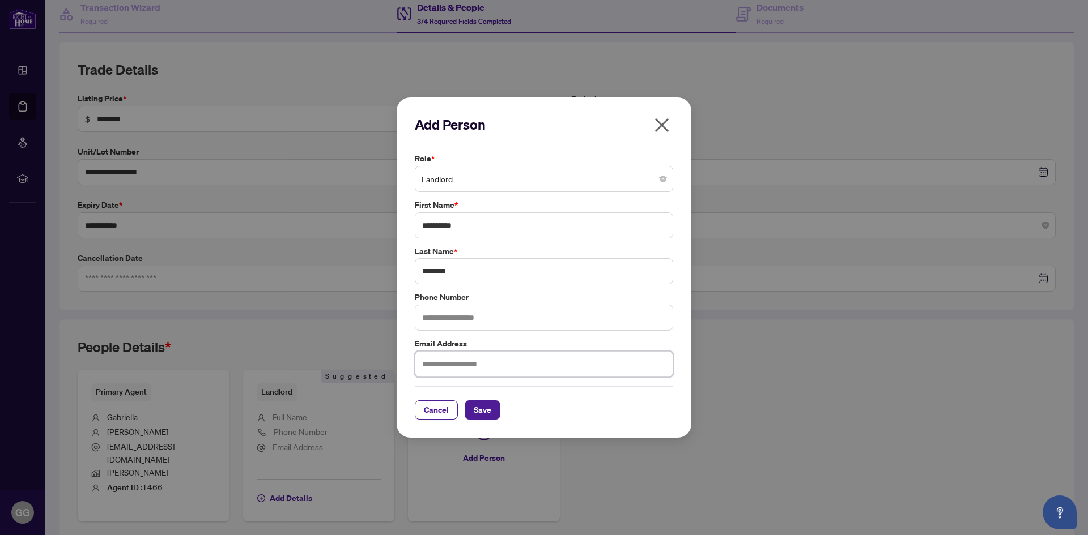
click at [426, 367] on input "text" at bounding box center [544, 364] width 258 height 26
type input "*"
type input "**********"
click at [484, 409] on span "Save" at bounding box center [483, 410] width 18 height 18
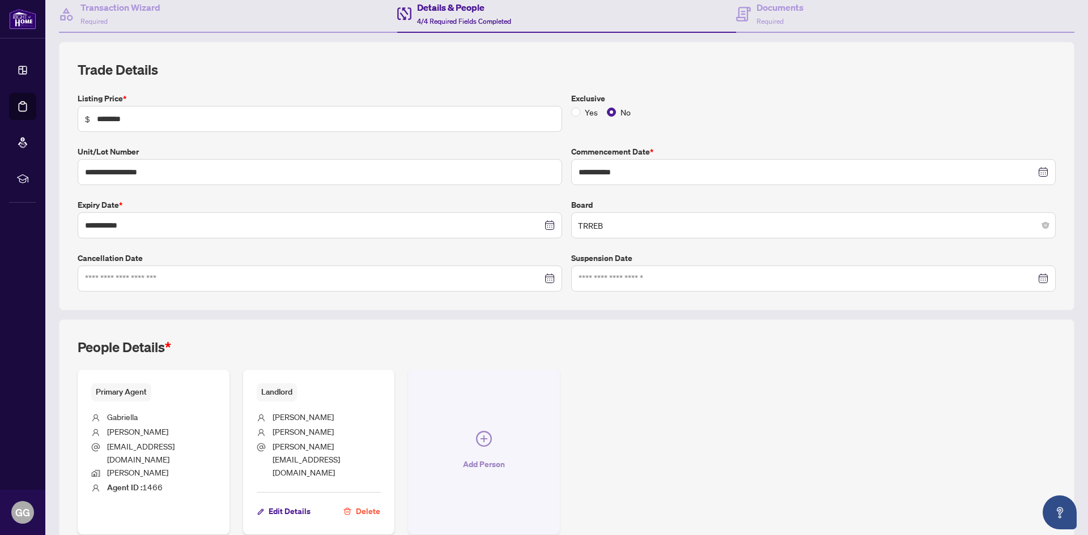
scroll to position [148, 0]
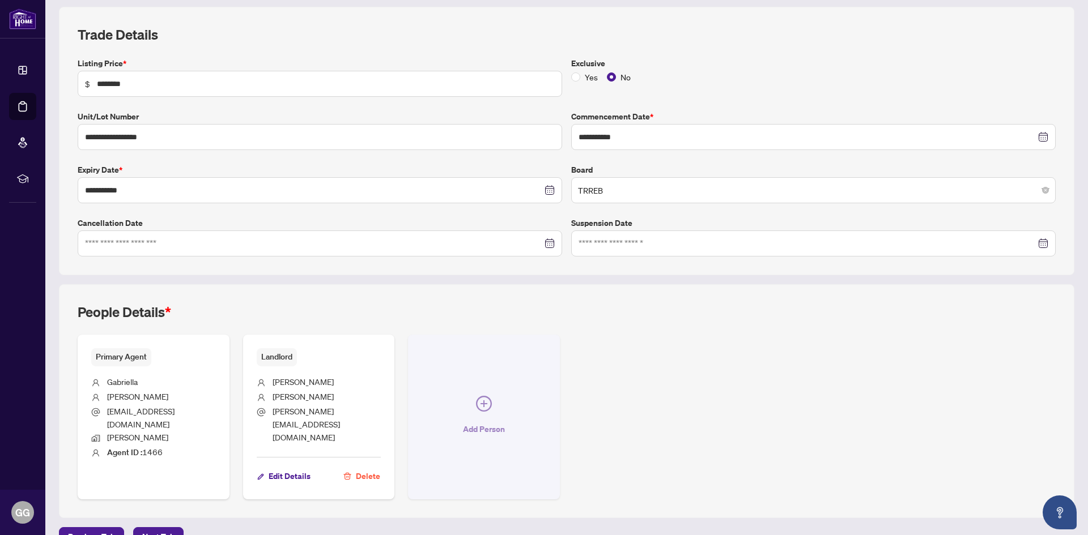
click at [481, 401] on icon "plus-circle" at bounding box center [483, 404] width 7 height 7
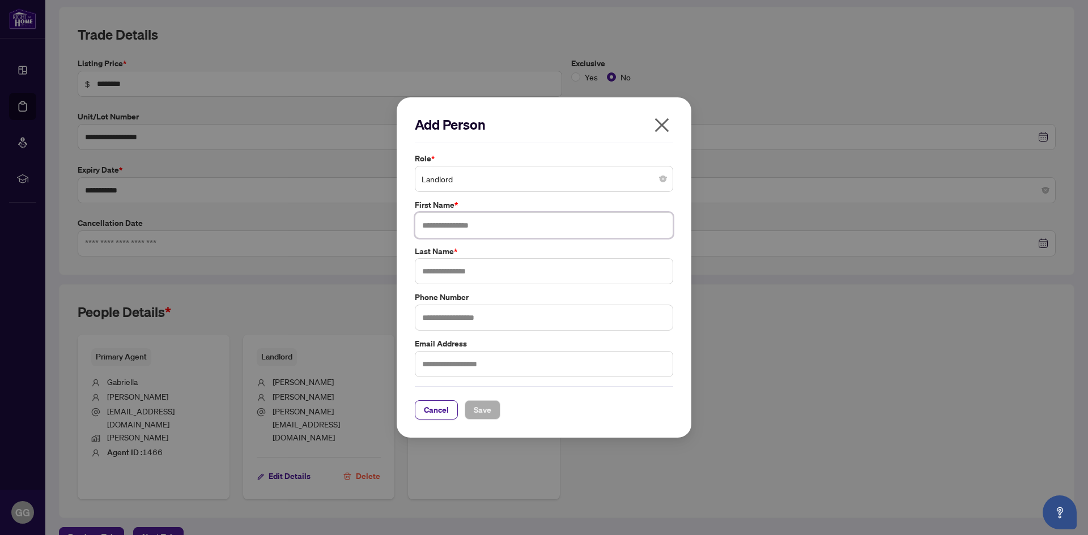
click at [441, 226] on input "text" at bounding box center [544, 225] width 258 height 26
click at [443, 224] on input "text" at bounding box center [544, 225] width 258 height 26
type input "*"
type input "**********"
click at [450, 274] on input "text" at bounding box center [544, 271] width 258 height 26
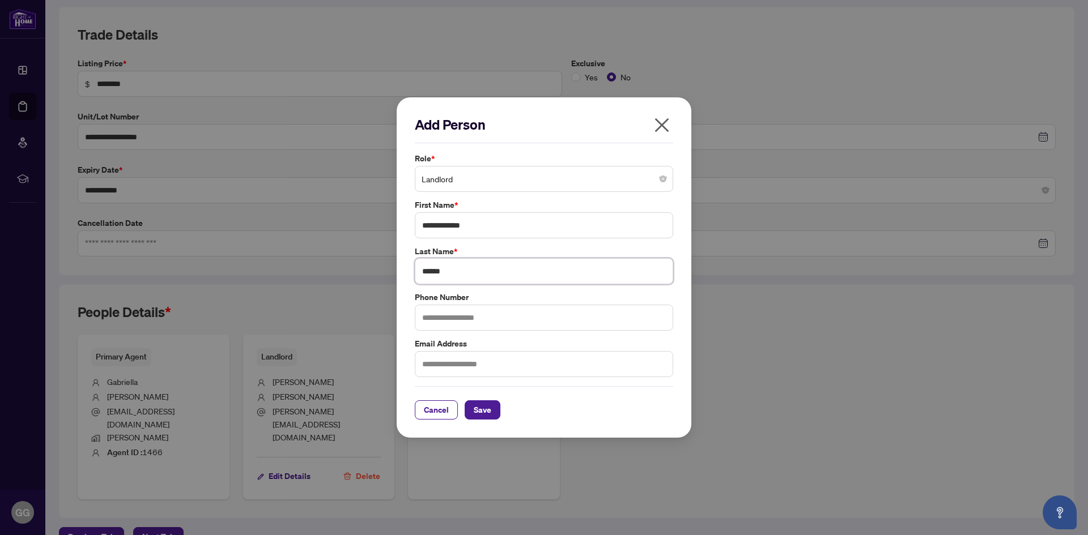
type input "******"
type input "*"
type input "**********"
click at [490, 406] on span "Save" at bounding box center [483, 410] width 18 height 18
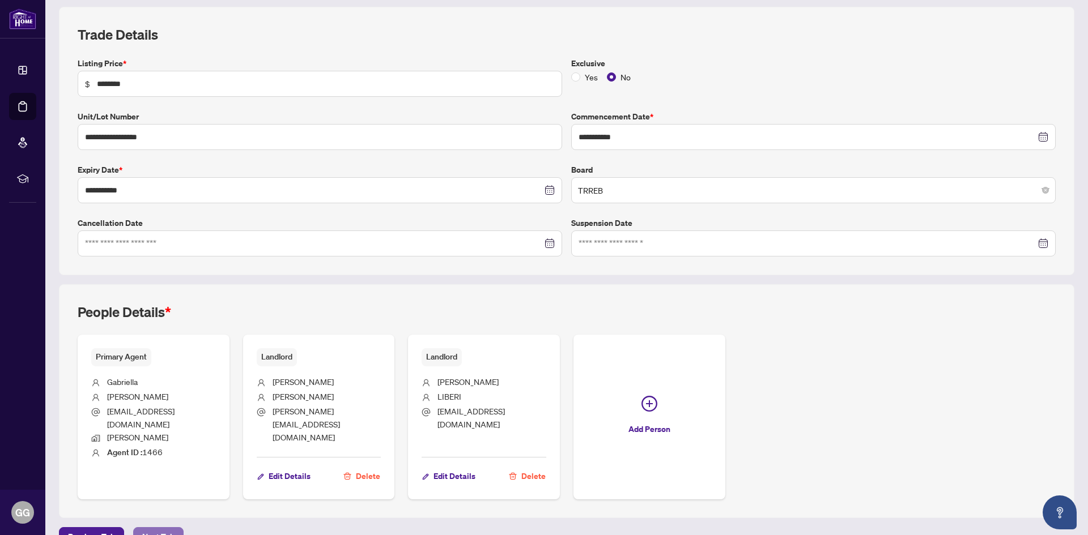
click at [152, 528] on span "Next Tab" at bounding box center [158, 537] width 32 height 18
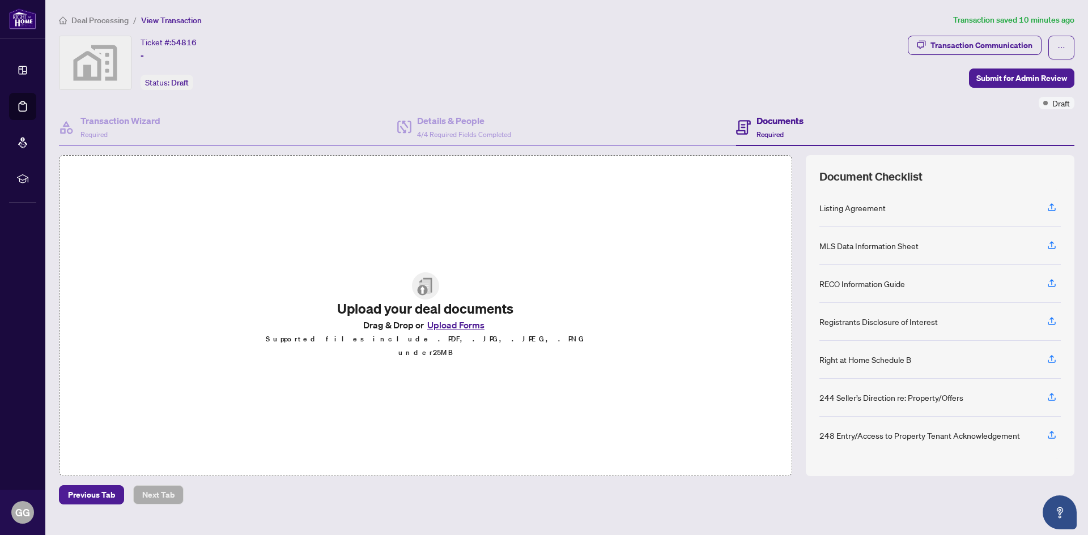
click at [1067, 467] on div "Document Checklist Listing Agreement MLS Data Information Sheet RECO Informatio…" at bounding box center [940, 315] width 269 height 321
click at [1082, 466] on main "Deal Processing / View Transaction Transaction saved 10 minutes ago Ticket #: 5…" at bounding box center [566, 267] width 1043 height 535
click at [1063, 508] on icon "Open asap" at bounding box center [1060, 513] width 14 height 14
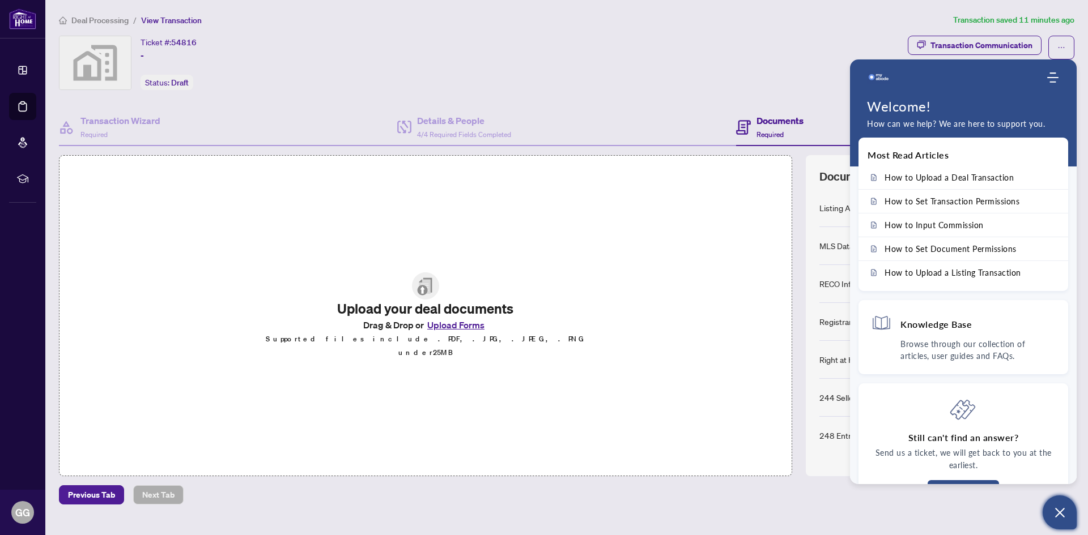
click at [807, 519] on main "Deal Processing / View Transaction Transaction saved 11 minutes ago Ticket #: 5…" at bounding box center [566, 267] width 1043 height 535
click at [743, 502] on div "Previous Tab Next Tab" at bounding box center [566, 495] width 1015 height 19
click at [690, 93] on div "Ticket #: 54816 - Status: Draft" at bounding box center [481, 73] width 849 height 74
click at [1054, 513] on icon "Open asap" at bounding box center [1060, 513] width 14 height 14
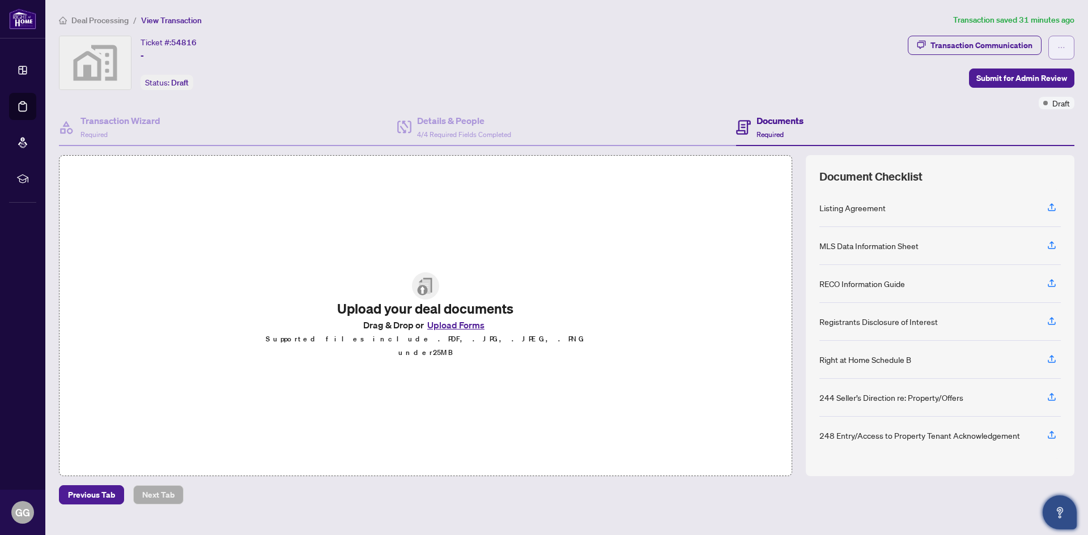
click at [1061, 50] on icon "ellipsis" at bounding box center [1061, 48] width 8 height 8
click at [820, 86] on div "Ticket #: 54816 - Status: Draft" at bounding box center [481, 63] width 844 height 54
